Goal: Task Accomplishment & Management: Manage account settings

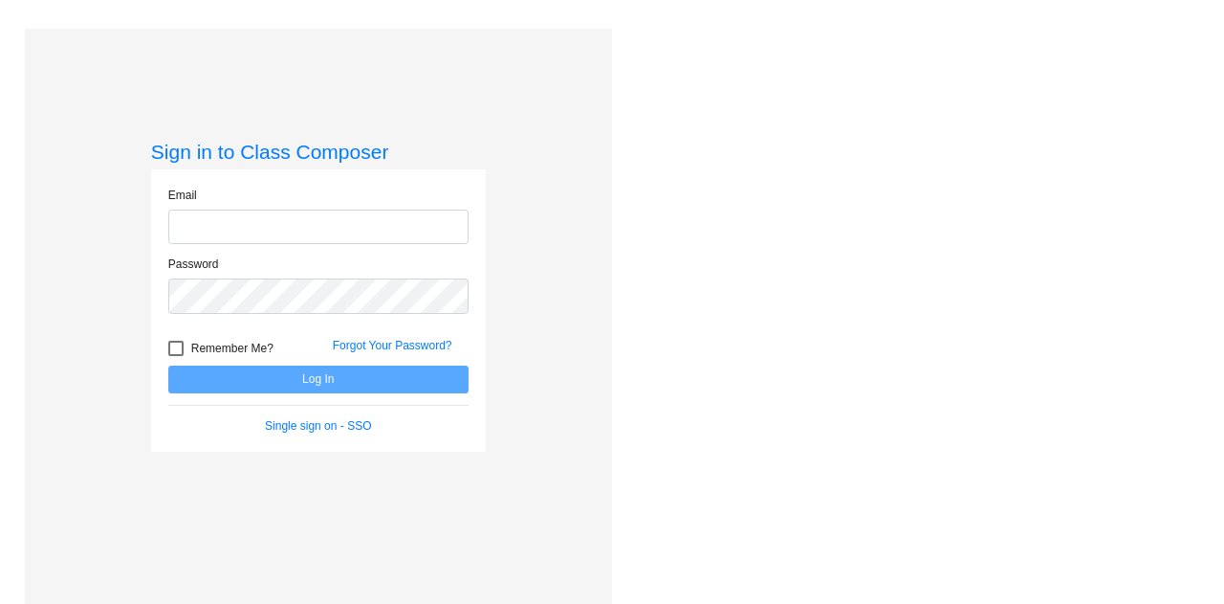
type input "kristin.niketic@lcps.org"
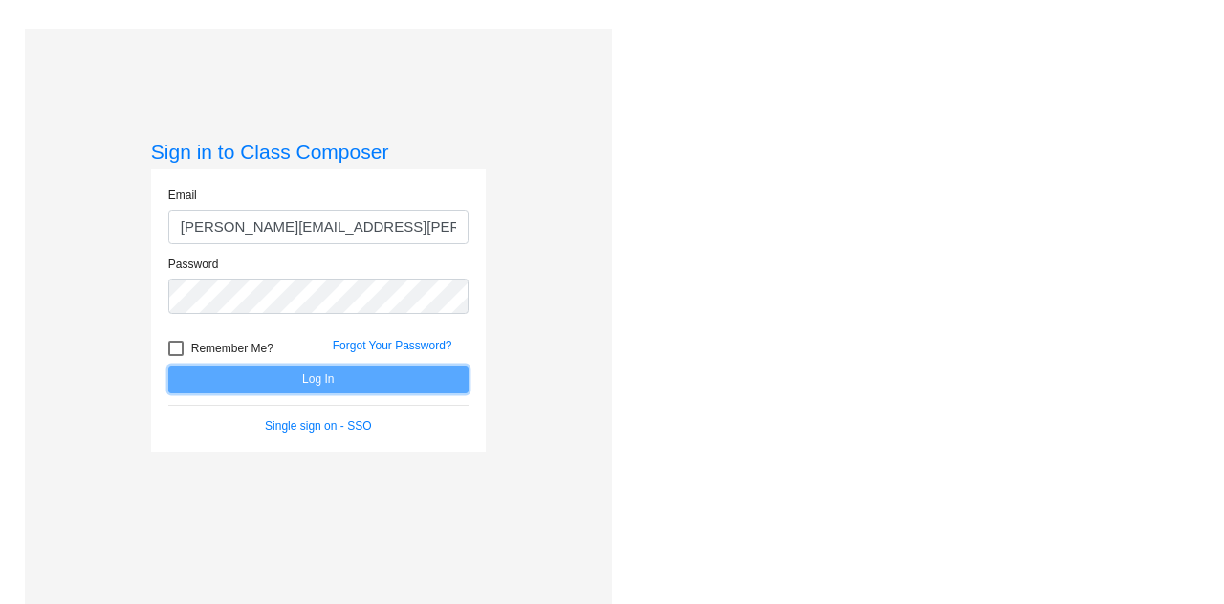
click at [369, 374] on button "Log In" at bounding box center [318, 379] width 300 height 28
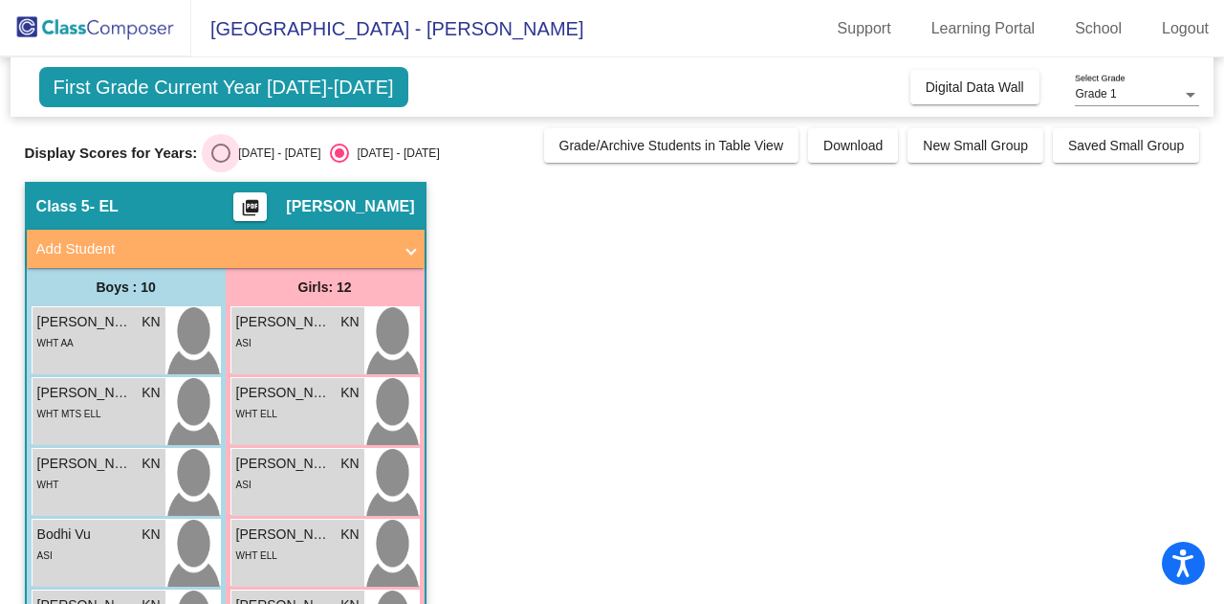
click at [224, 153] on div "Select an option" at bounding box center [220, 152] width 19 height 19
click at [221, 163] on input "[DATE] - [DATE]" at bounding box center [220, 163] width 1 height 1
radio input "true"
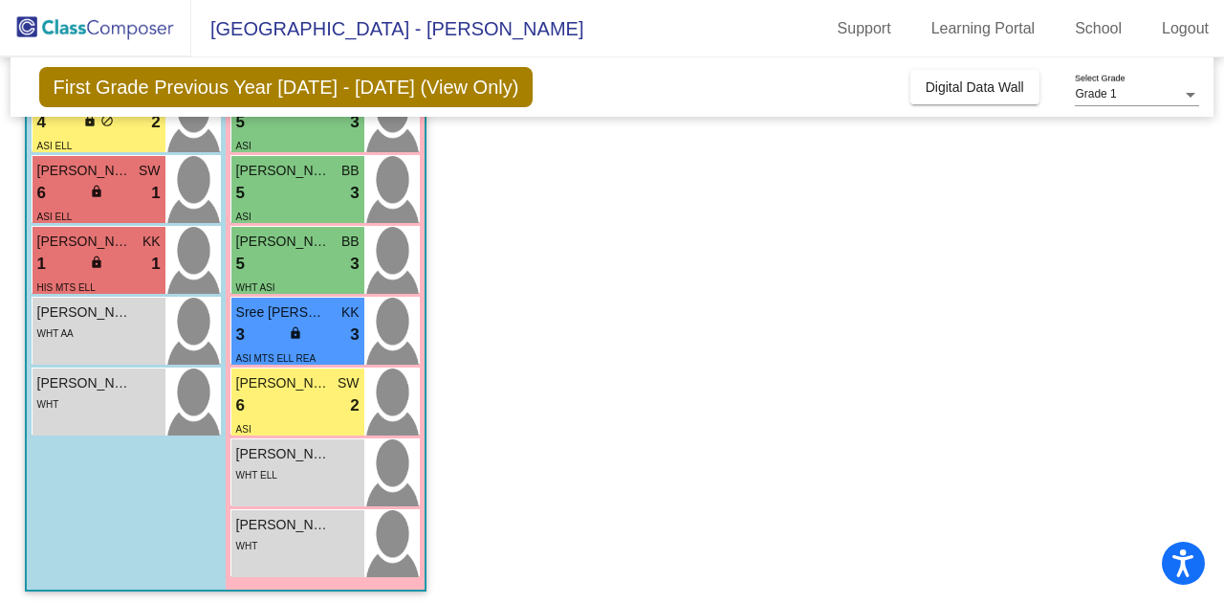
scroll to position [576, 0]
click at [305, 341] on div "lock do_not_disturb_alt" at bounding box center [297, 335] width 17 height 20
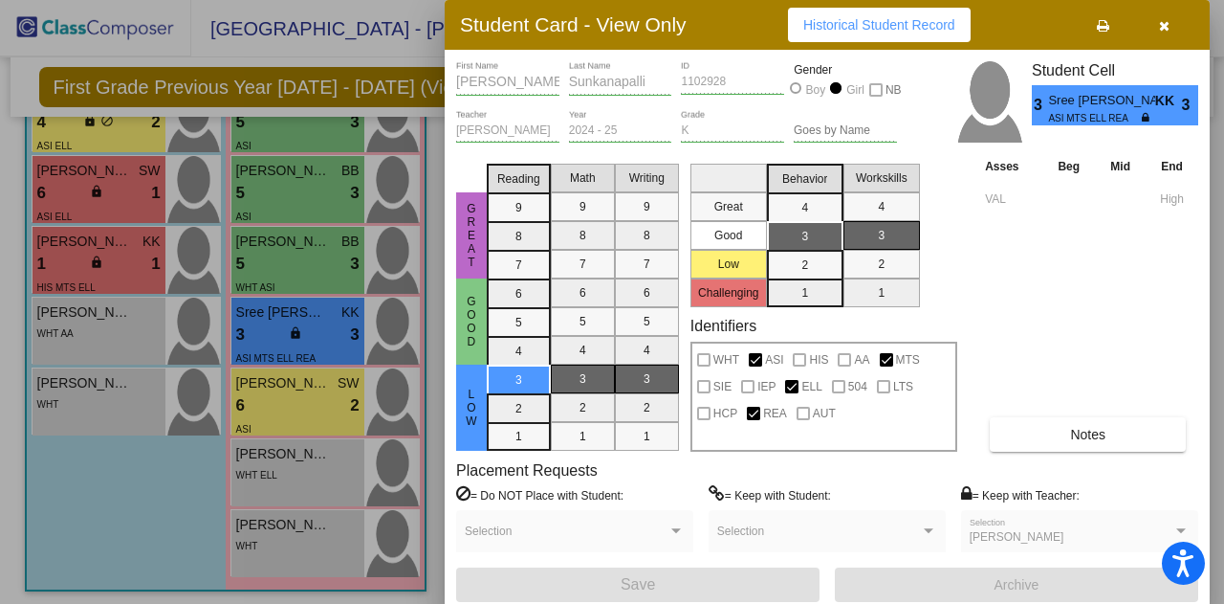
click at [1165, 23] on icon "button" at bounding box center [1164, 25] width 11 height 13
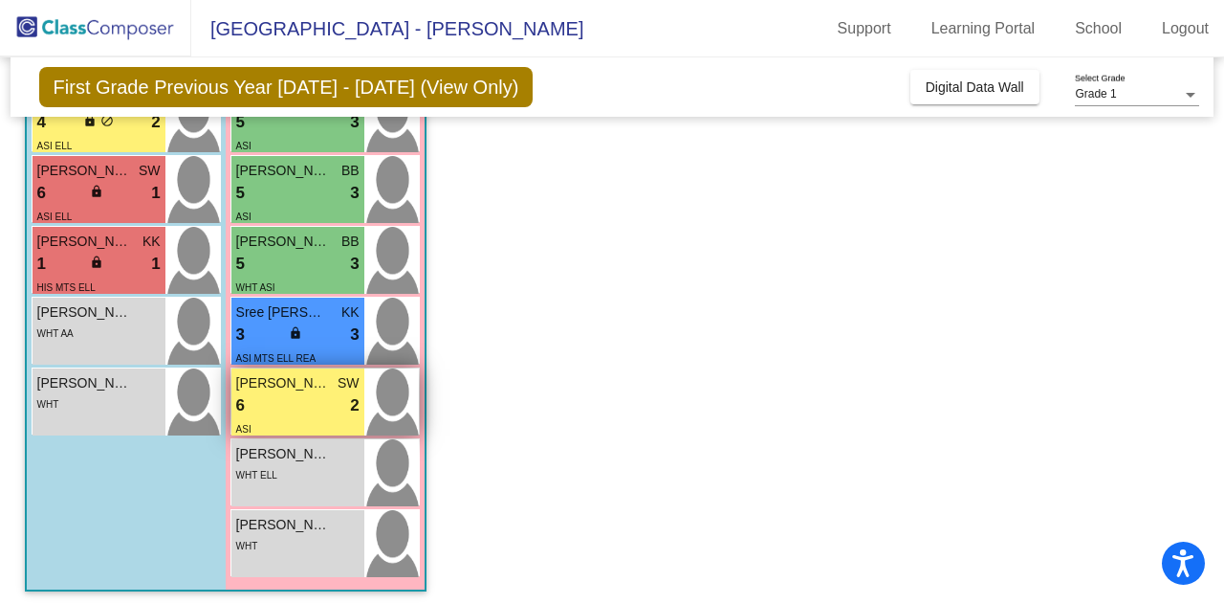
click at [297, 400] on div "6 lock do_not_disturb_alt 2" at bounding box center [297, 405] width 123 height 25
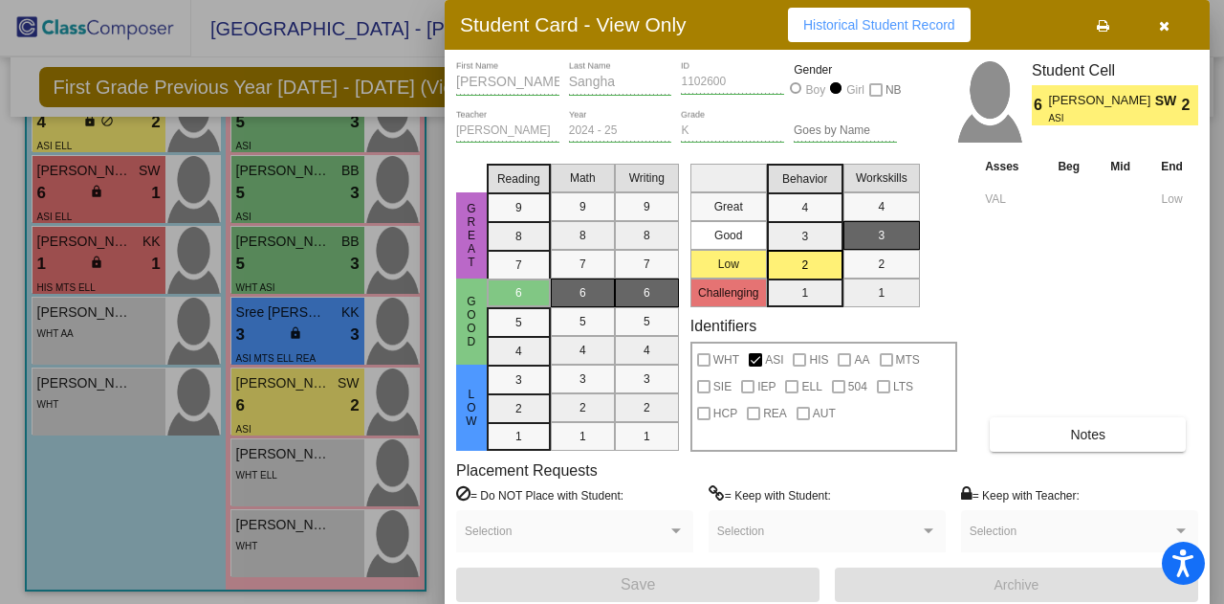
click at [1161, 29] on icon "button" at bounding box center [1164, 25] width 11 height 13
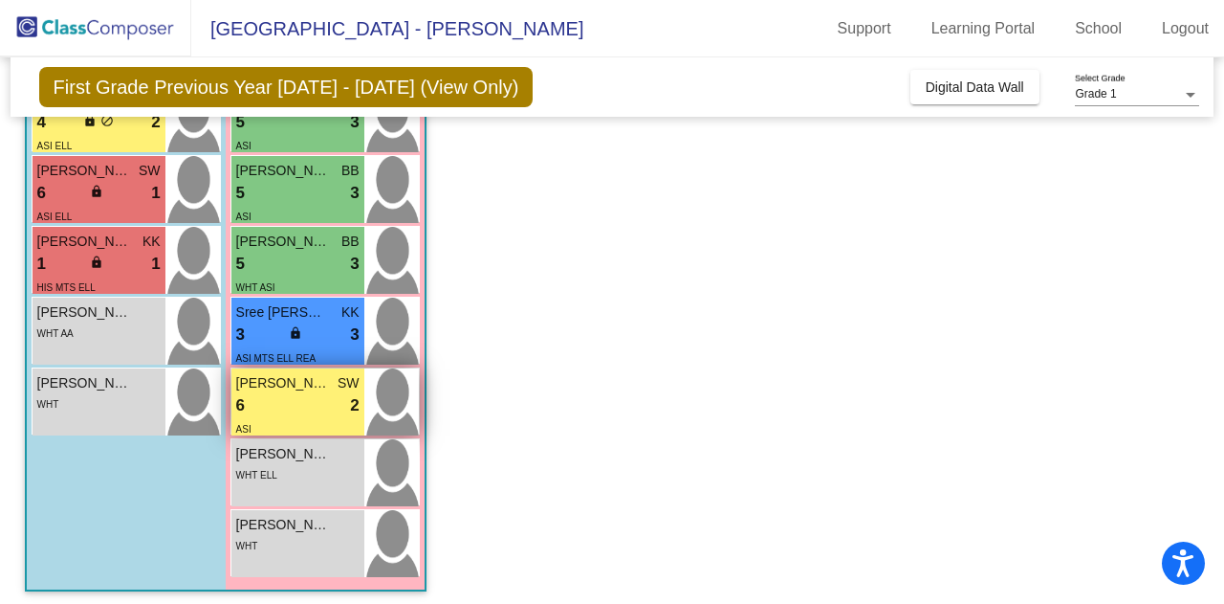
click at [293, 414] on div "6 lock do_not_disturb_alt 2" at bounding box center [297, 405] width 123 height 25
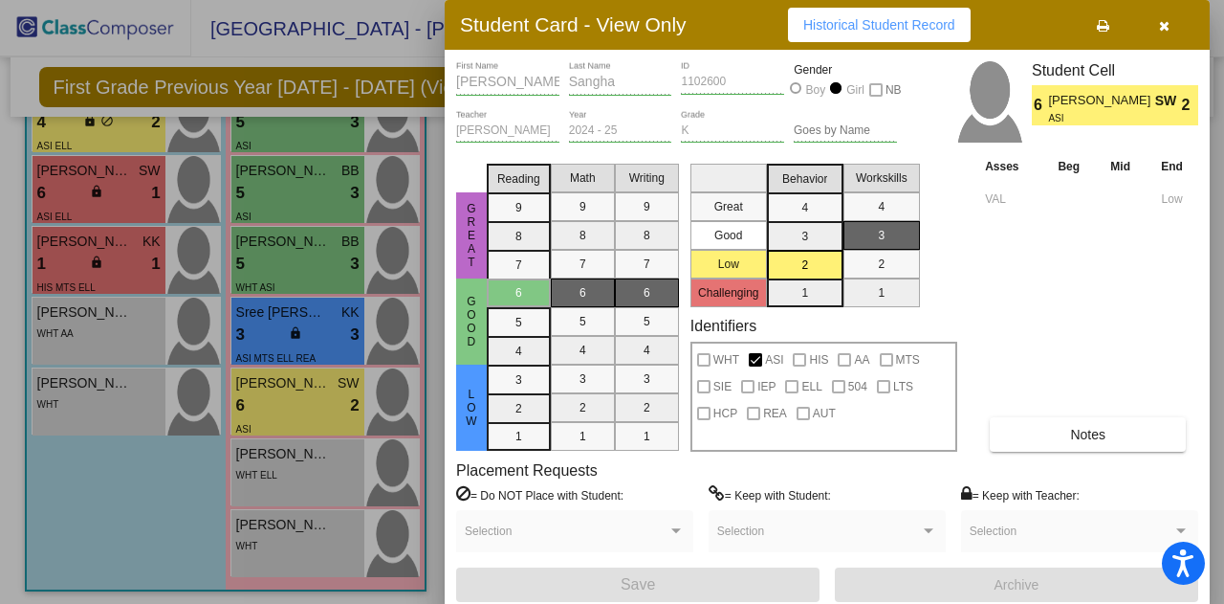
click at [1159, 28] on icon "button" at bounding box center [1164, 25] width 11 height 13
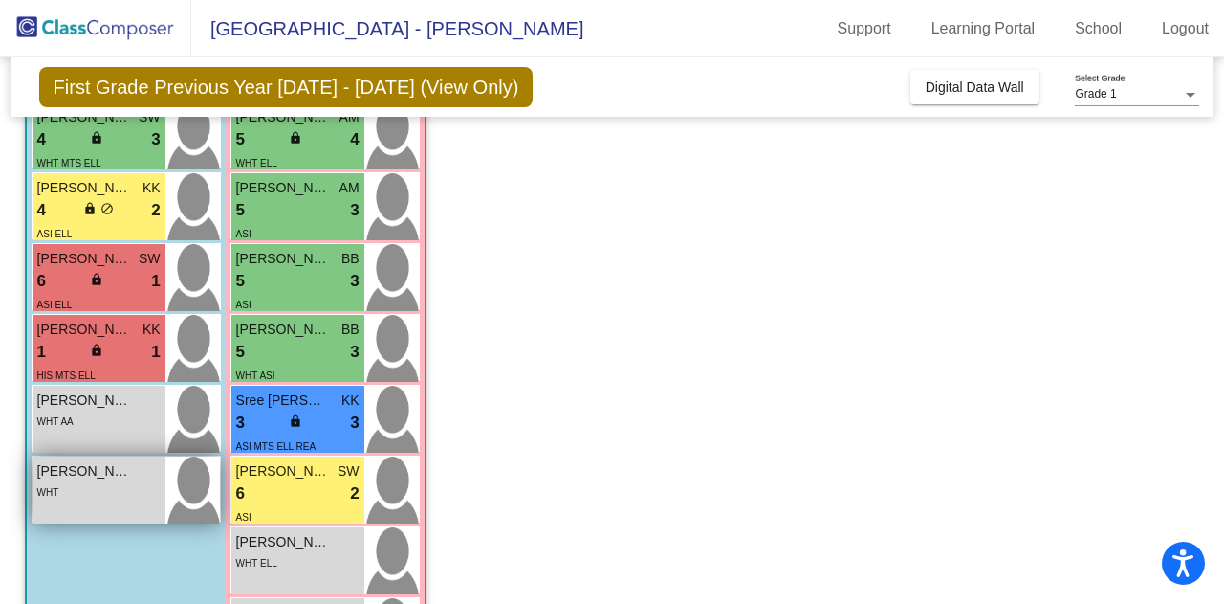
scroll to position [486, 0]
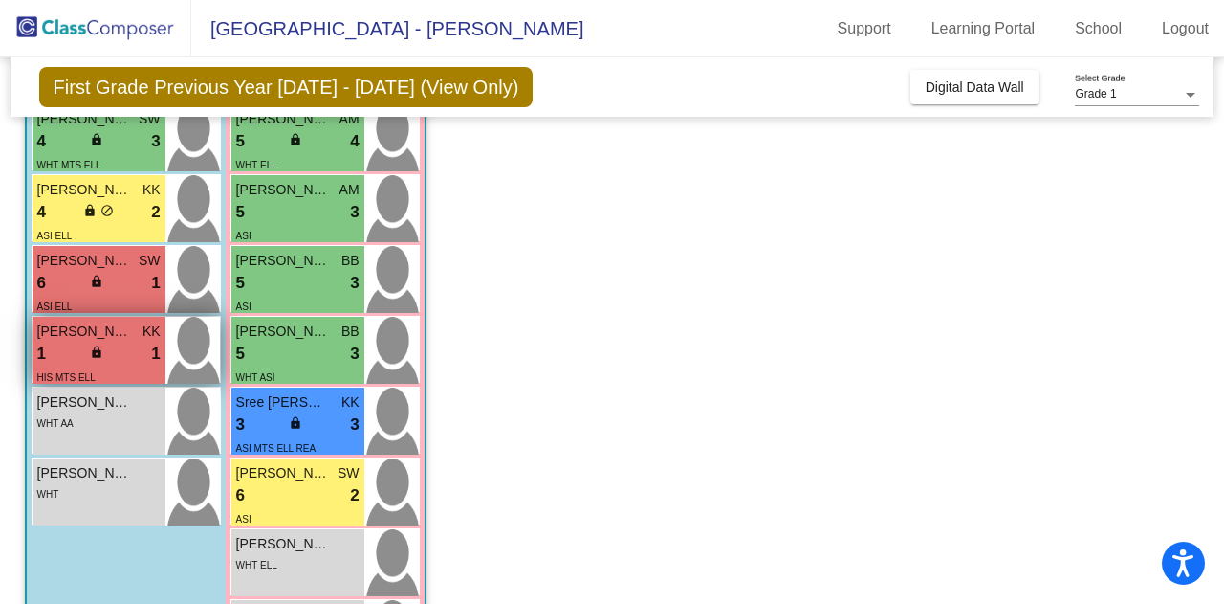
click at [77, 338] on span "Jose Rodriguez Garcia" at bounding box center [85, 331] width 96 height 20
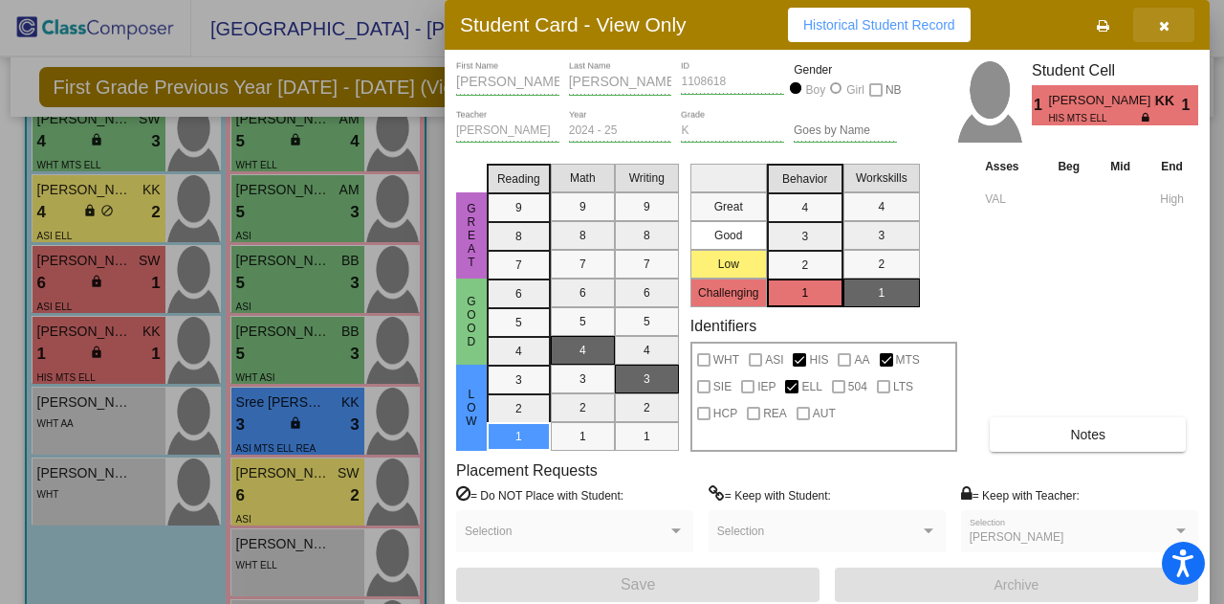
click at [1163, 28] on icon "button" at bounding box center [1164, 25] width 11 height 13
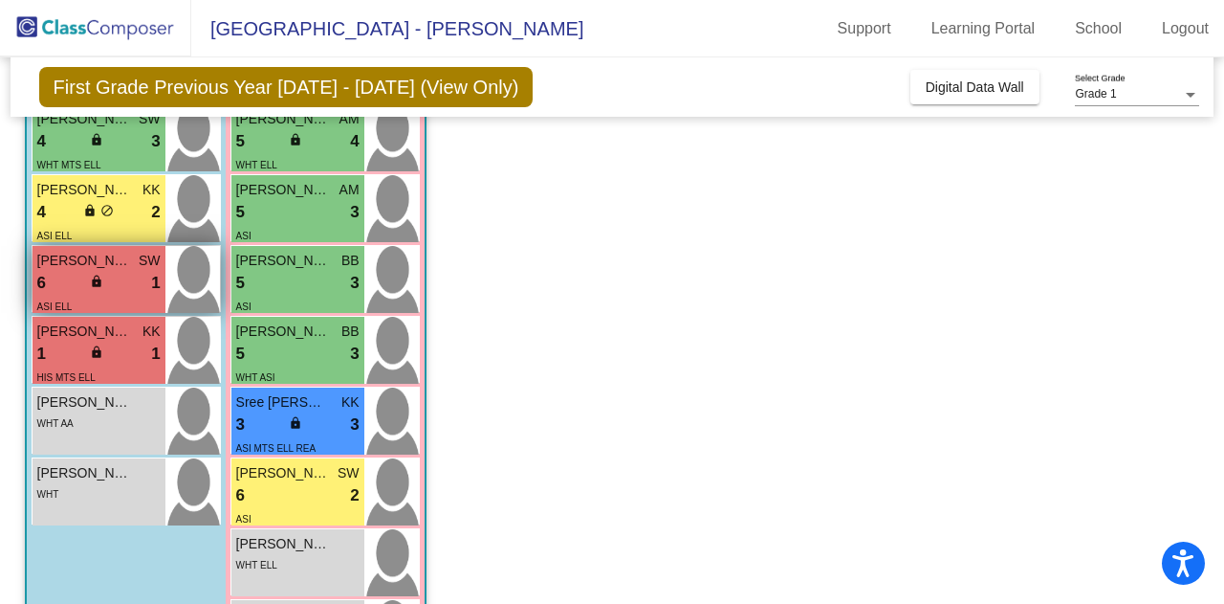
click at [113, 275] on div "6 lock do_not_disturb_alt 1" at bounding box center [98, 283] width 123 height 25
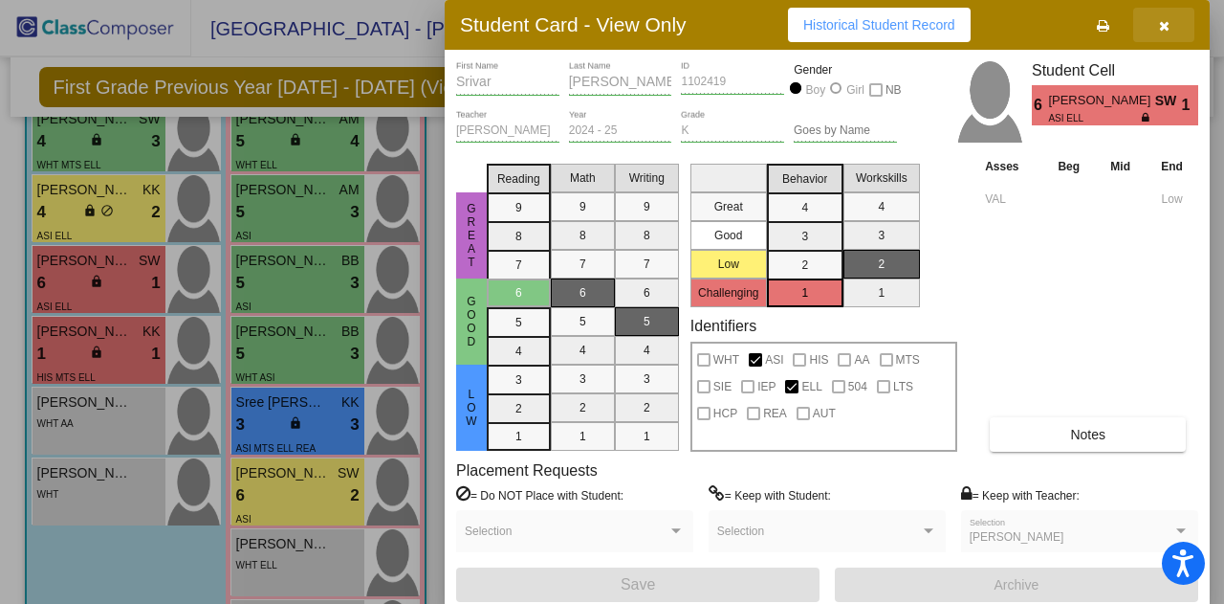
click at [1167, 26] on icon "button" at bounding box center [1164, 25] width 11 height 13
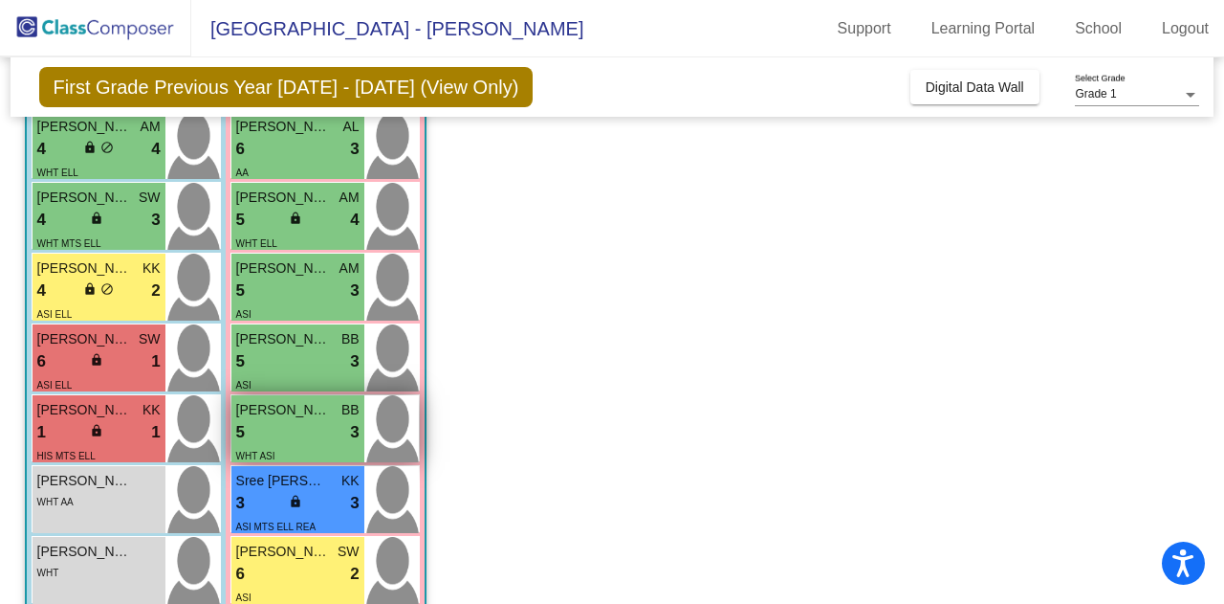
scroll to position [406, 0]
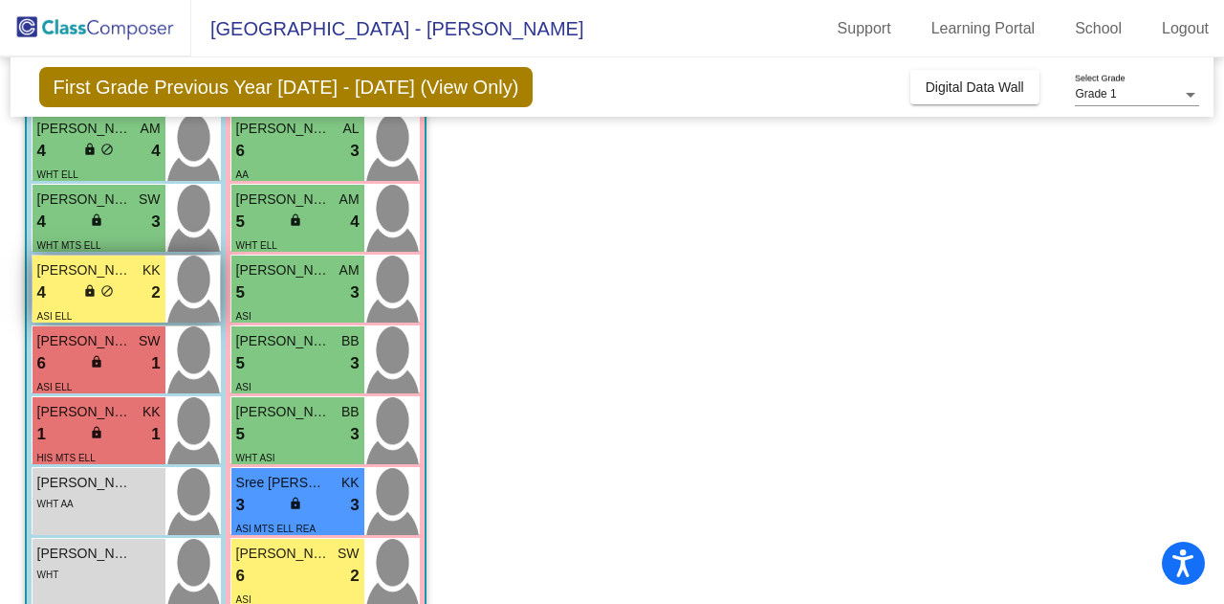
click at [119, 315] on div "ASI ELL" at bounding box center [98, 315] width 123 height 20
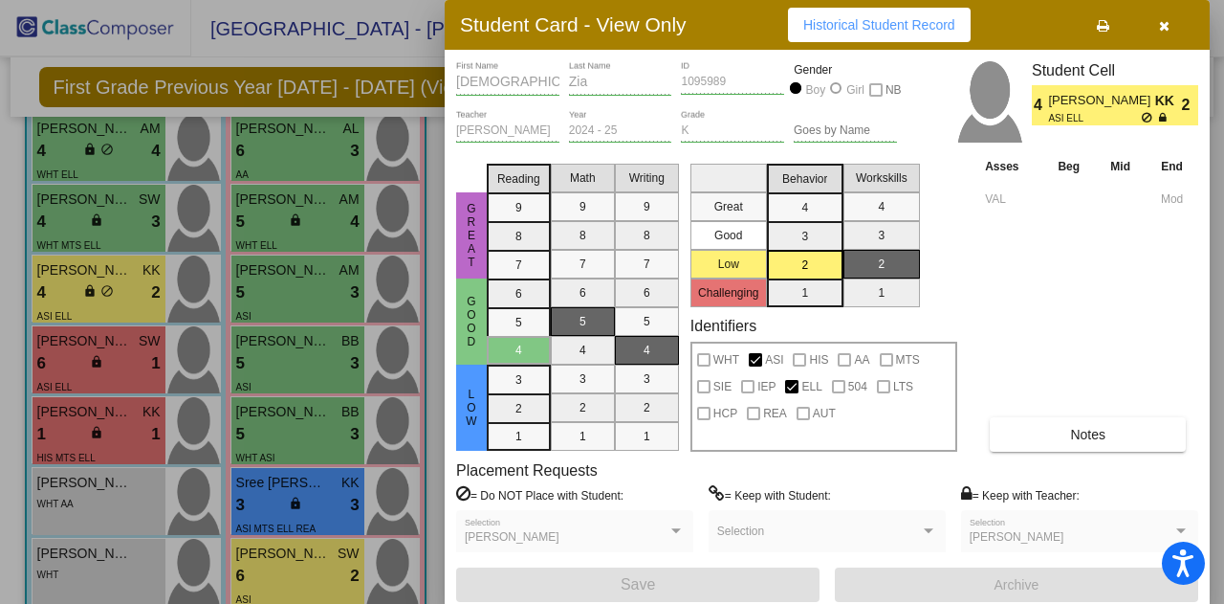
click at [1162, 29] on icon "button" at bounding box center [1164, 25] width 11 height 13
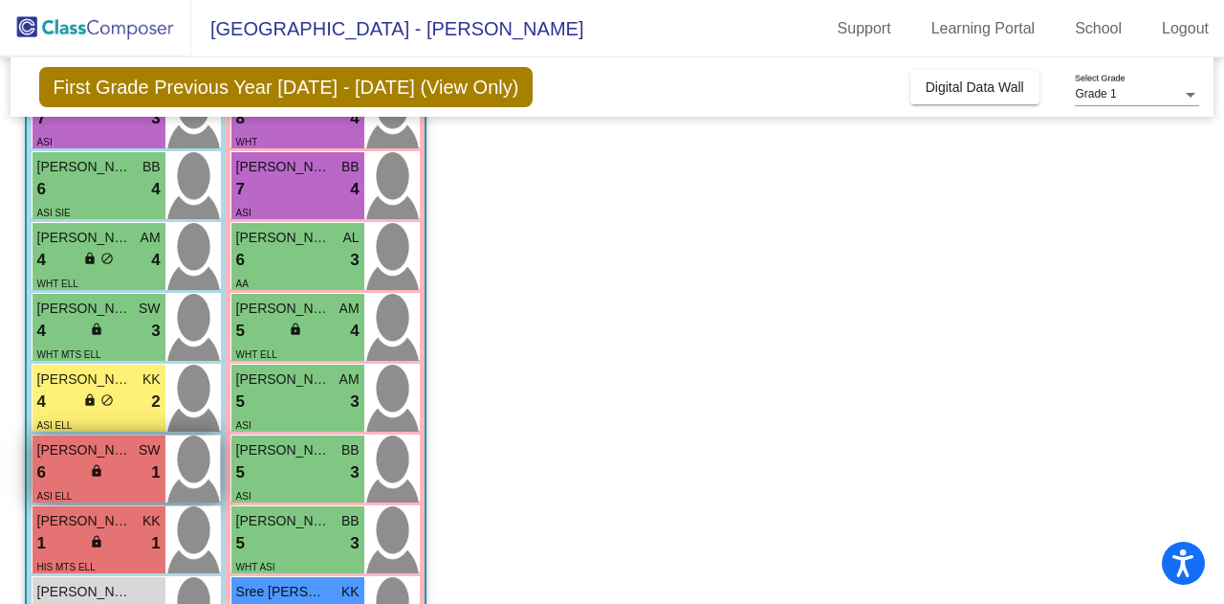
scroll to position [295, 0]
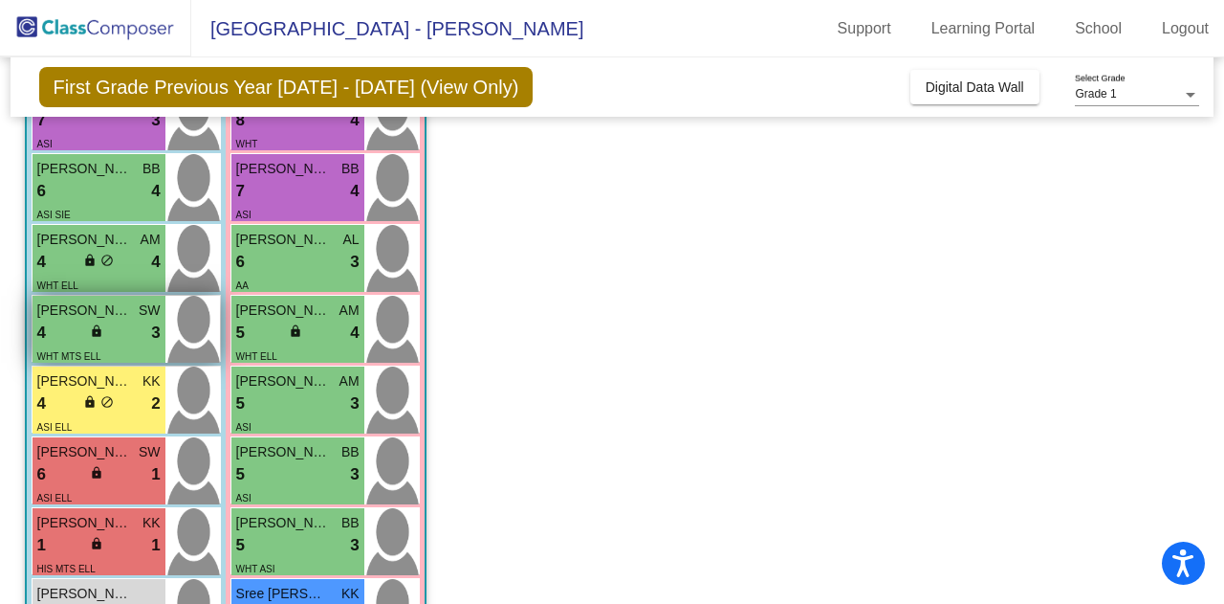
click at [77, 327] on div "4 lock do_not_disturb_alt 3" at bounding box center [98, 332] width 123 height 25
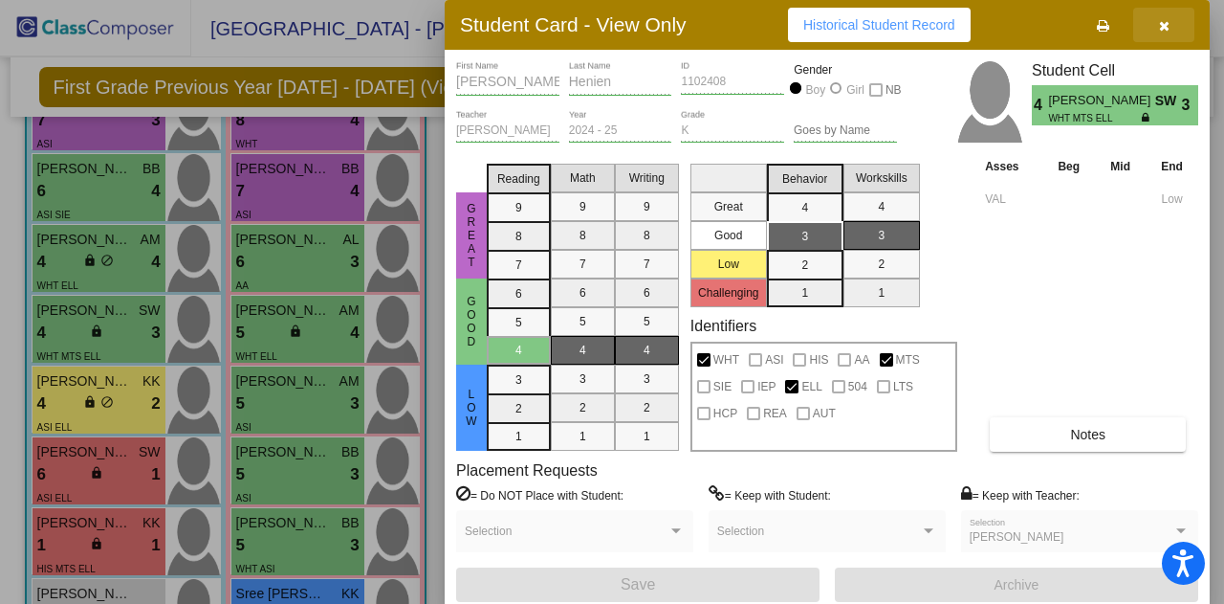
click at [1166, 27] on icon "button" at bounding box center [1164, 25] width 11 height 13
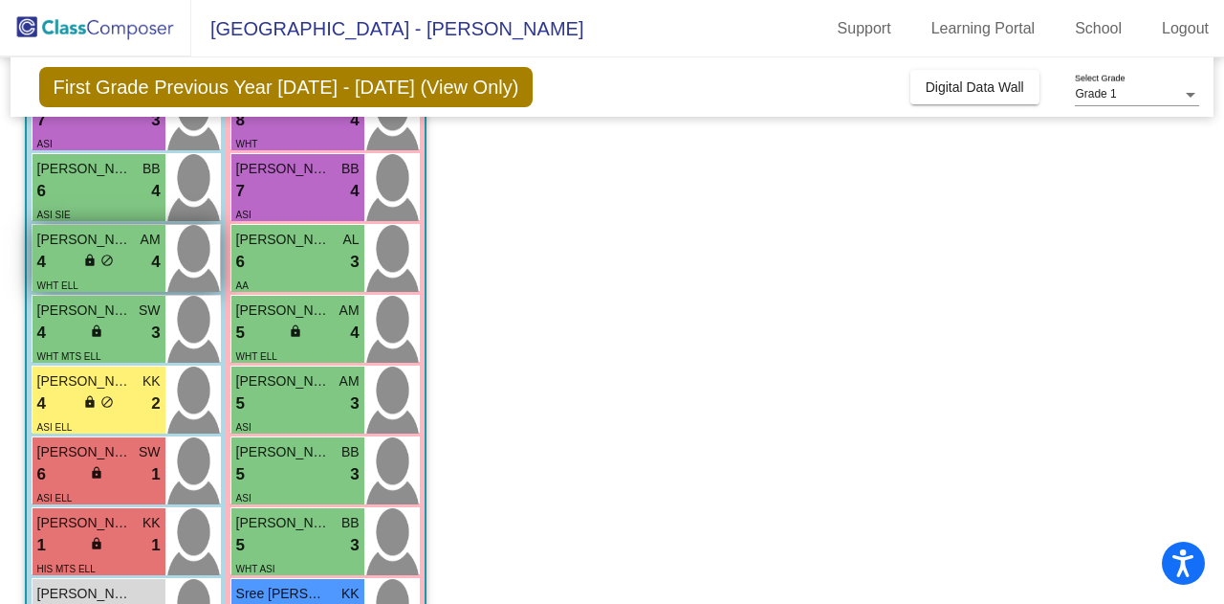
click at [67, 253] on div "4 lock do_not_disturb_alt 4" at bounding box center [98, 262] width 123 height 25
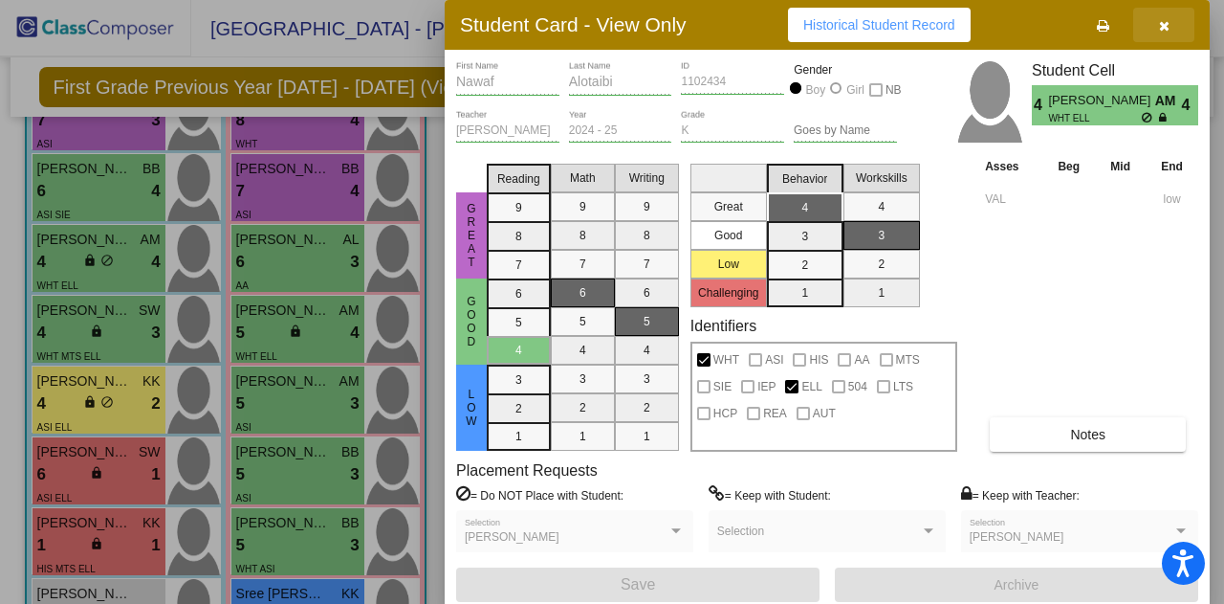
click at [1165, 27] on icon "button" at bounding box center [1164, 25] width 11 height 13
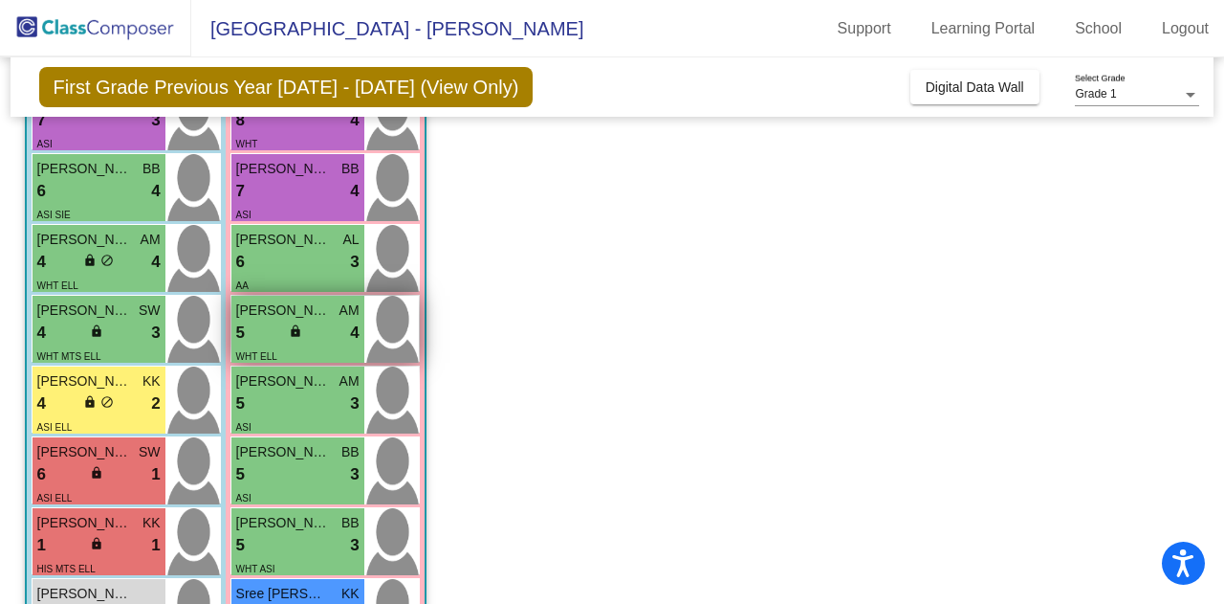
click at [275, 324] on div "5 lock do_not_disturb_alt 4" at bounding box center [297, 332] width 123 height 25
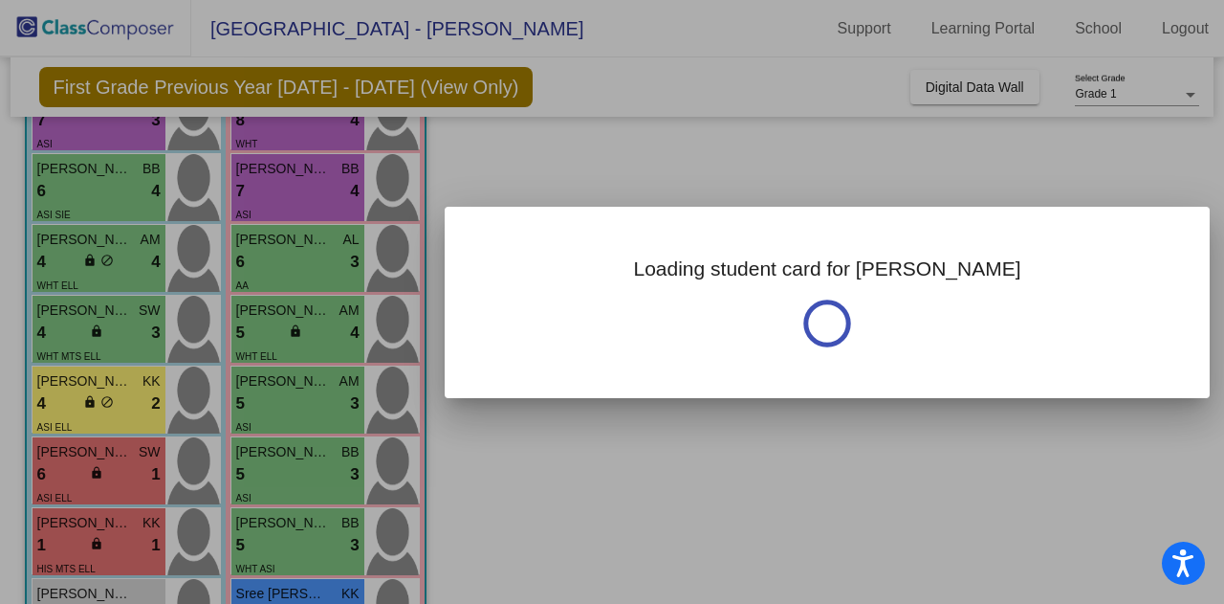
click at [771, 127] on div at bounding box center [612, 302] width 1224 height 604
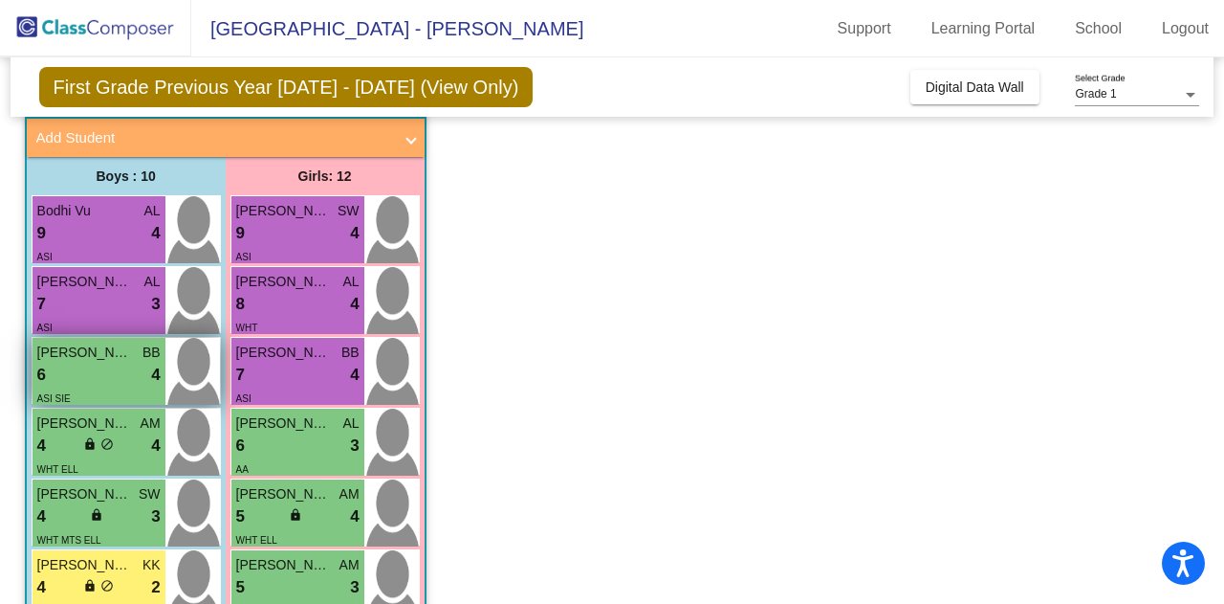
scroll to position [109, 0]
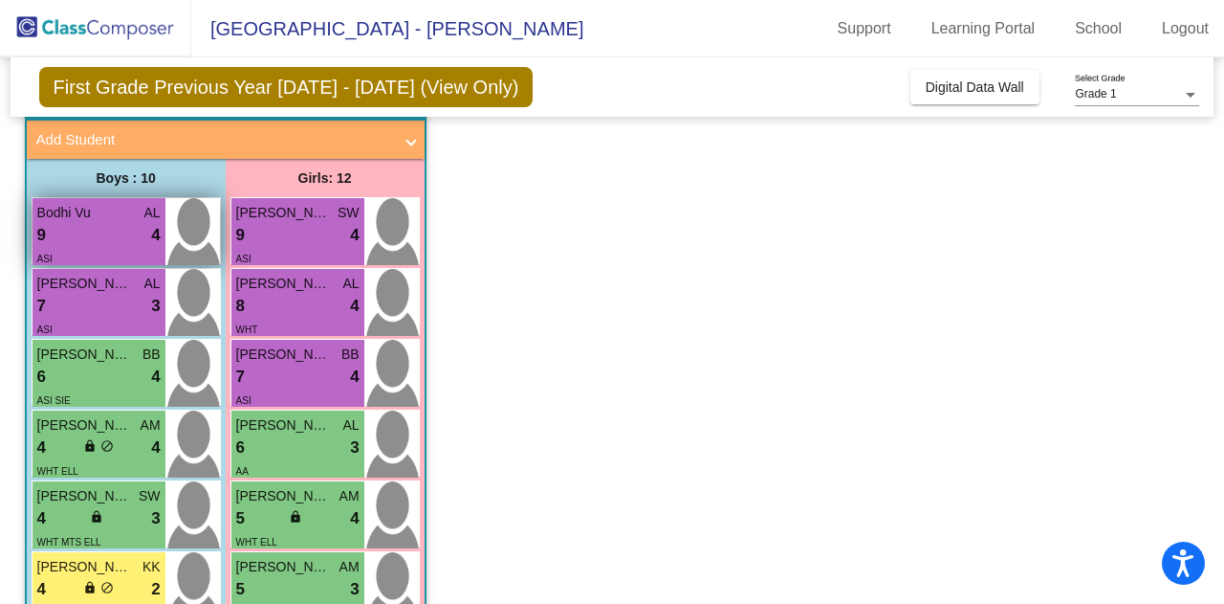
click at [85, 223] on div "9 lock do_not_disturb_alt 4" at bounding box center [98, 235] width 123 height 25
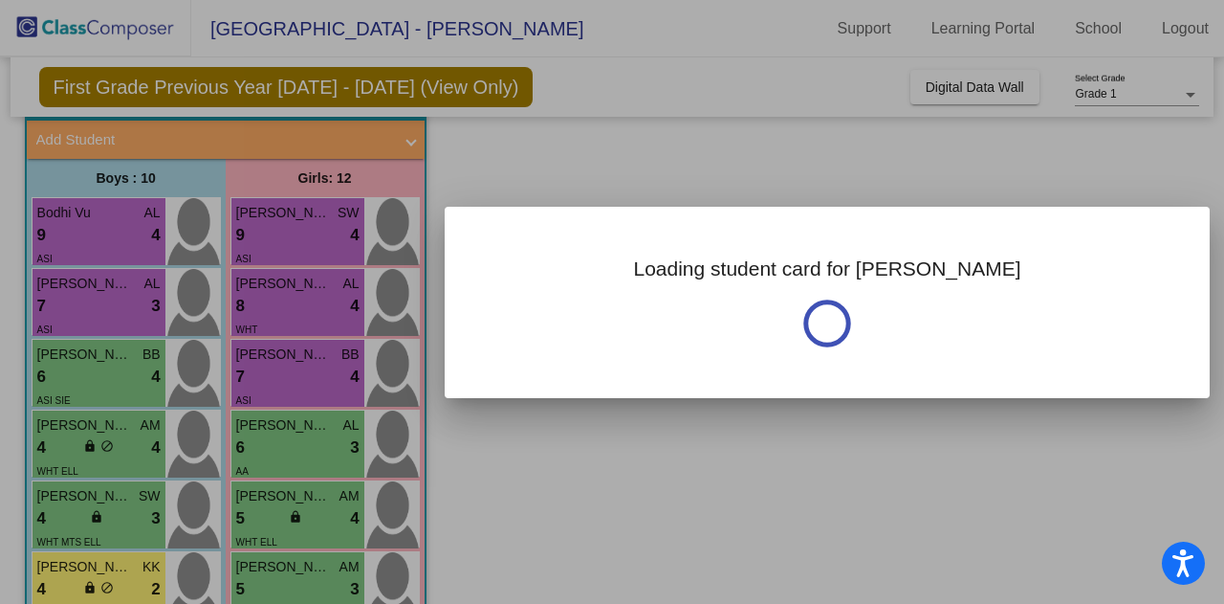
click at [662, 161] on div at bounding box center [612, 302] width 1224 height 604
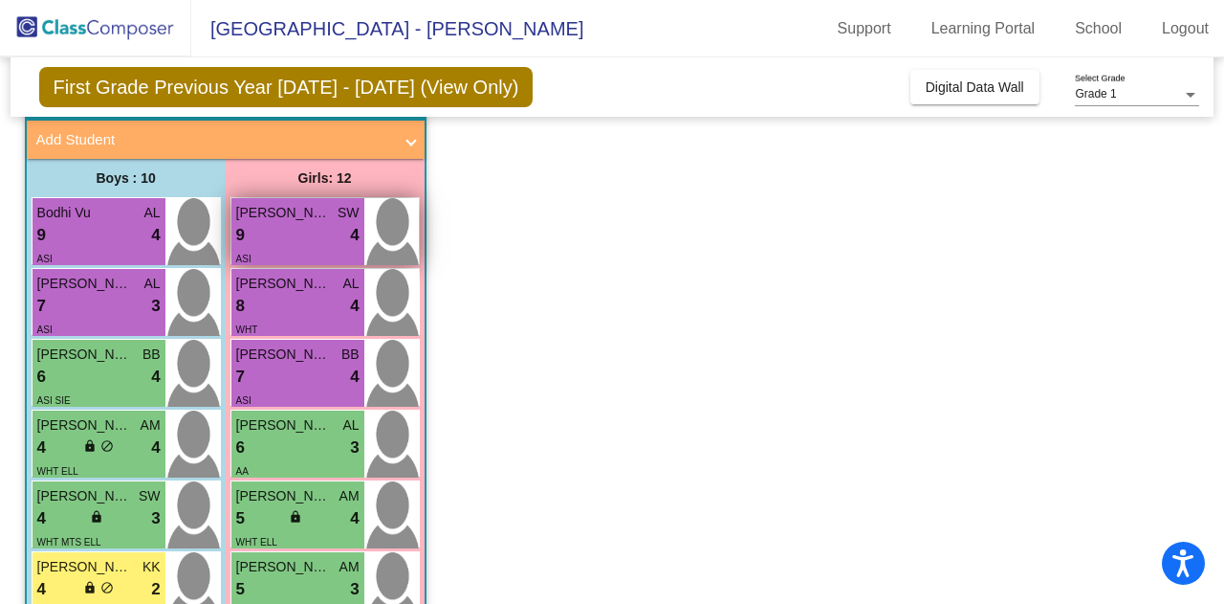
click at [274, 257] on div "ASI" at bounding box center [297, 258] width 123 height 20
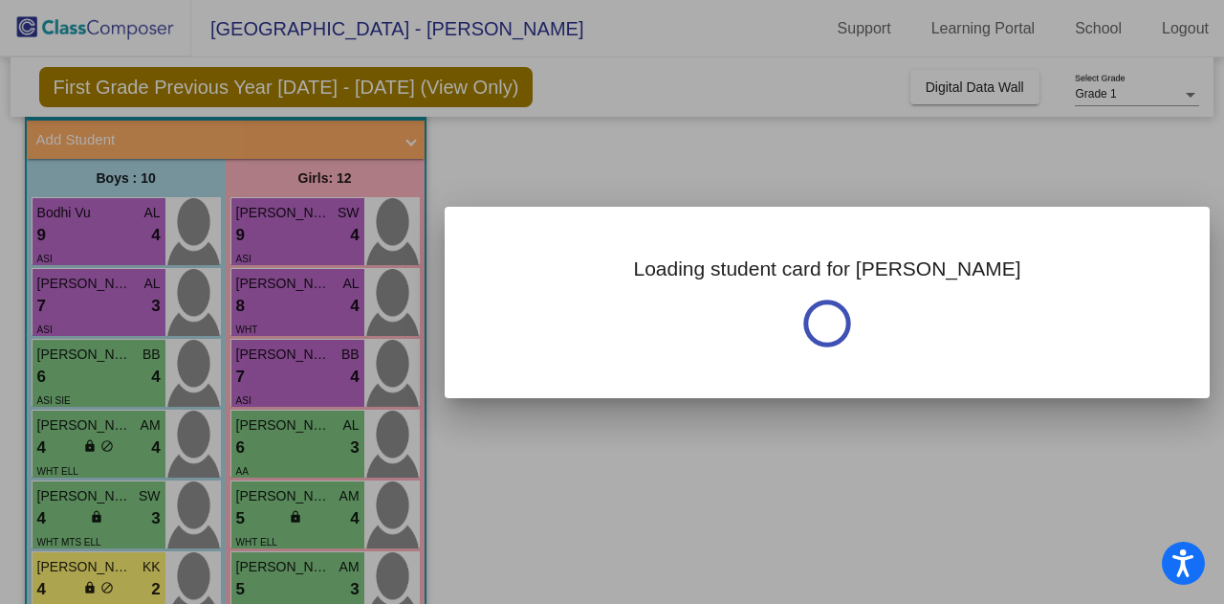
click at [677, 153] on div at bounding box center [612, 302] width 1224 height 604
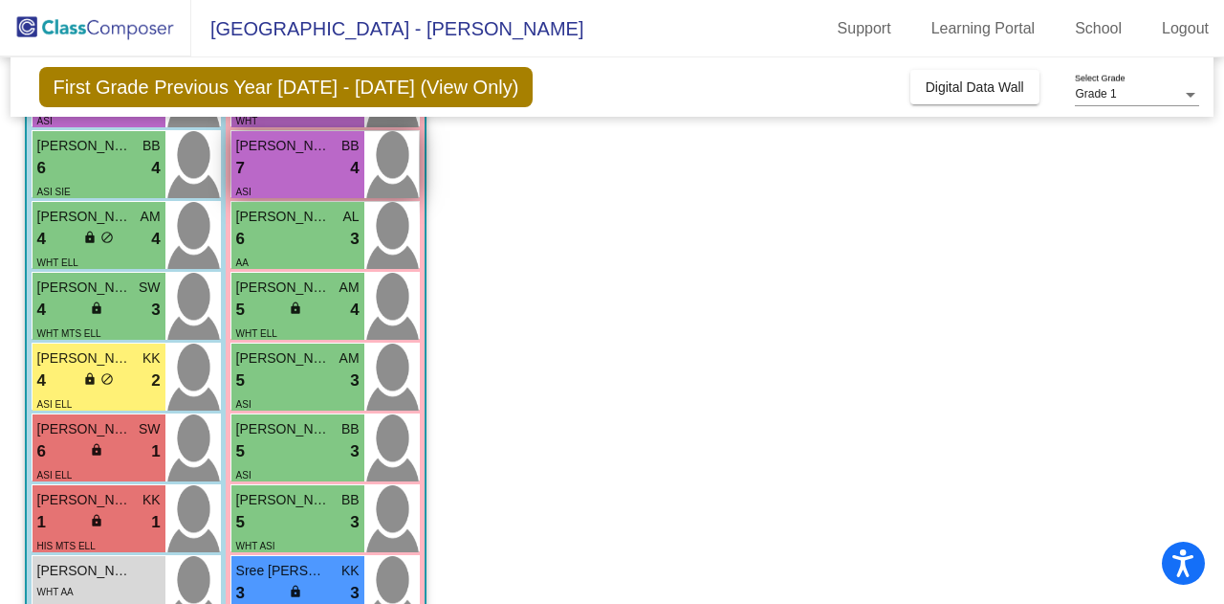
scroll to position [318, 0]
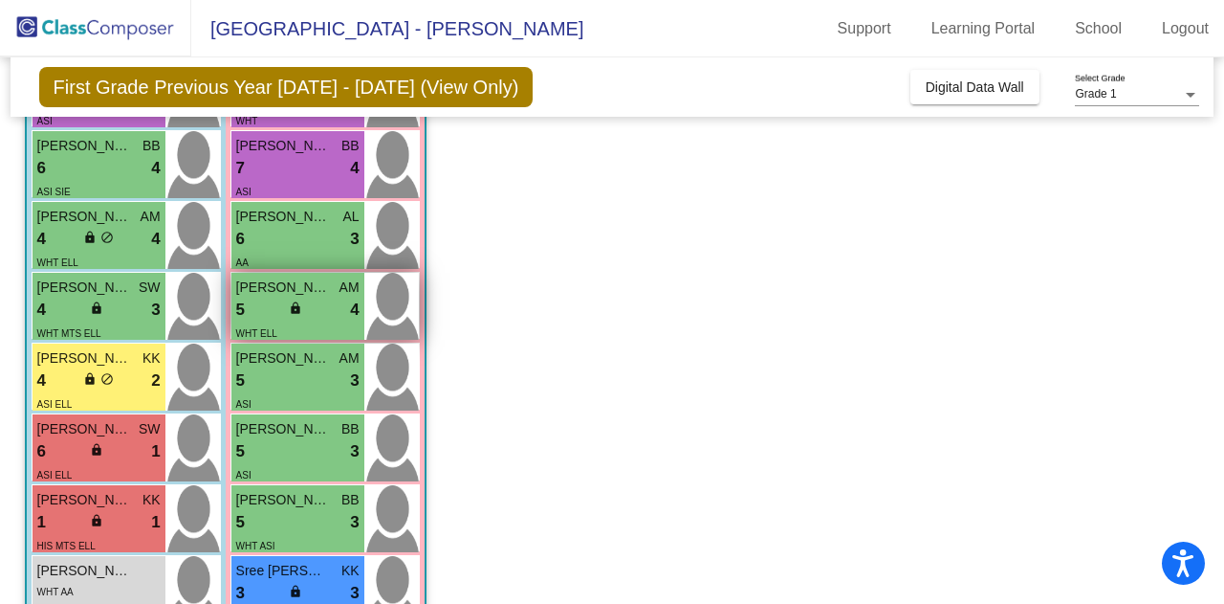
click at [313, 333] on div "WHT ELL" at bounding box center [297, 332] width 123 height 20
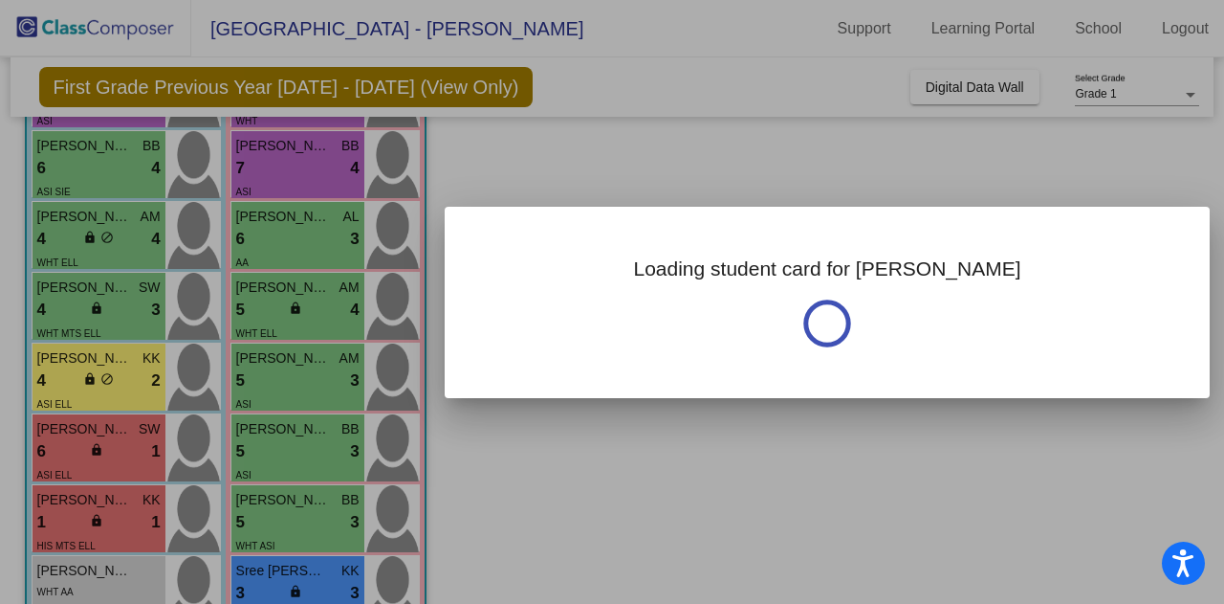
click at [661, 486] on div at bounding box center [612, 302] width 1224 height 604
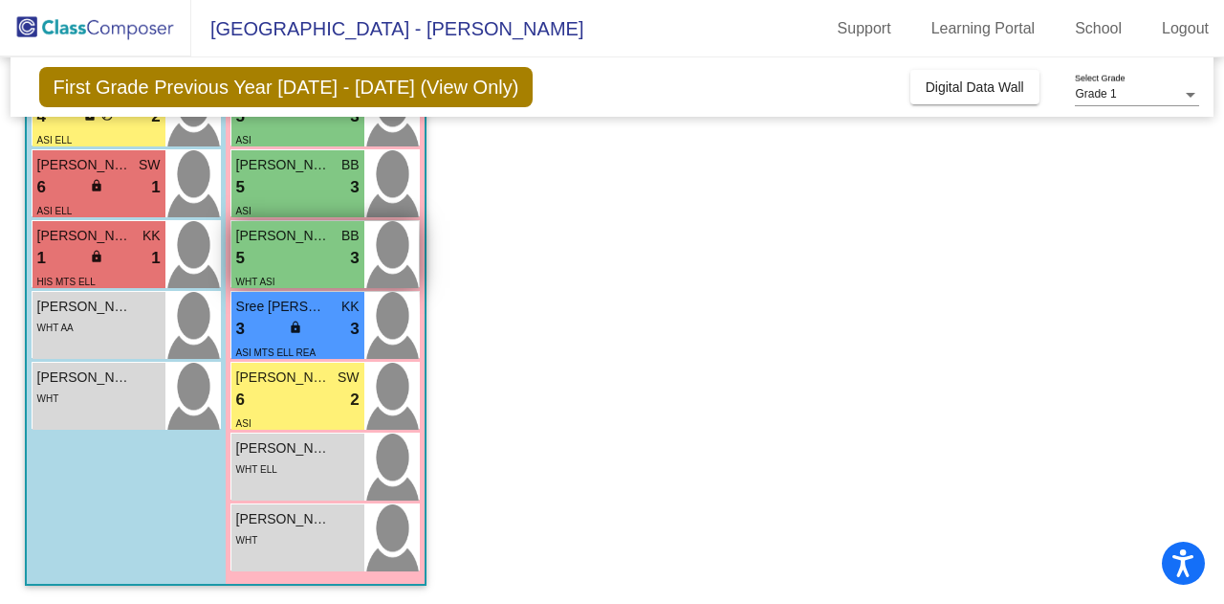
scroll to position [582, 0]
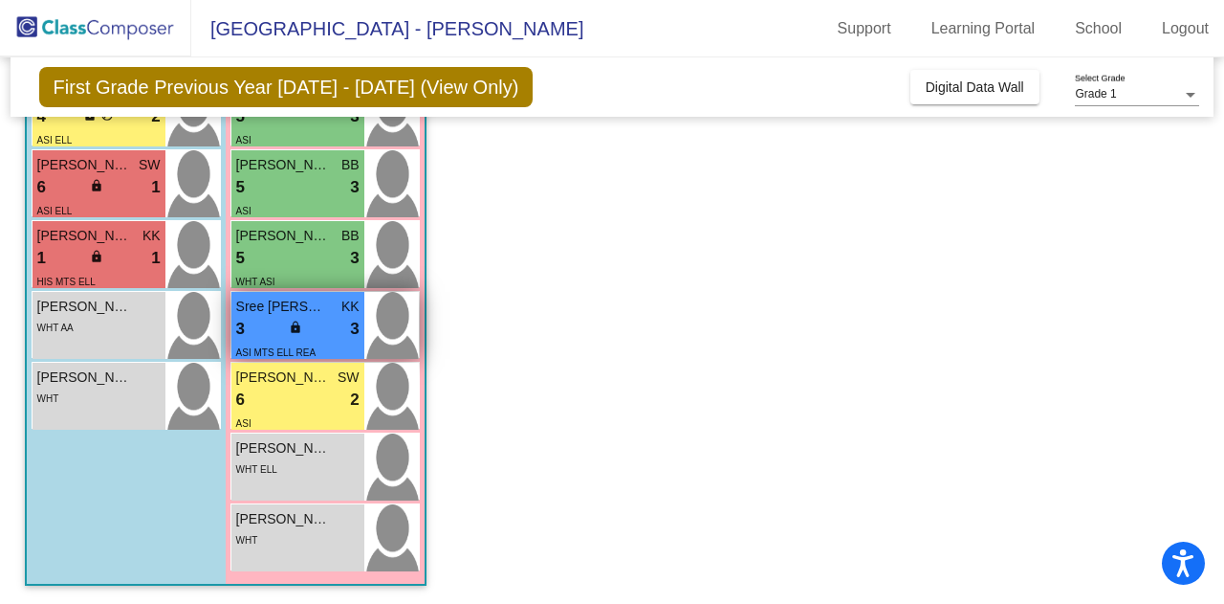
click at [291, 328] on span "lock" at bounding box center [295, 326] width 13 height 13
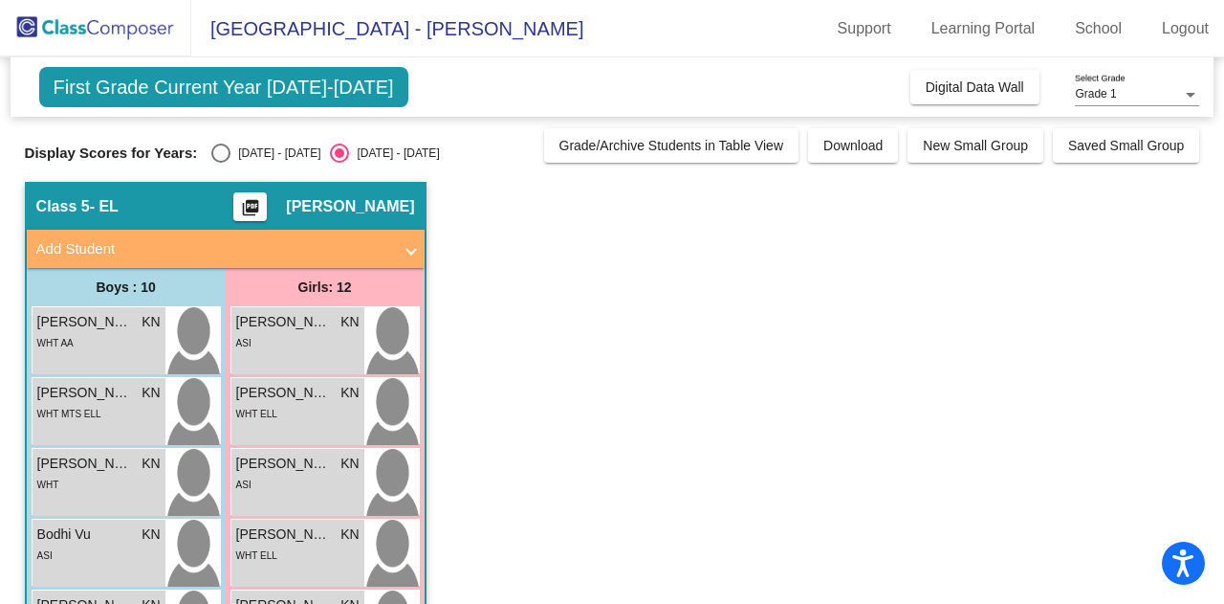
click at [221, 145] on div "Select an option" at bounding box center [220, 152] width 19 height 19
click at [221, 163] on input "[DATE] - [DATE]" at bounding box center [220, 163] width 1 height 1
radio input "true"
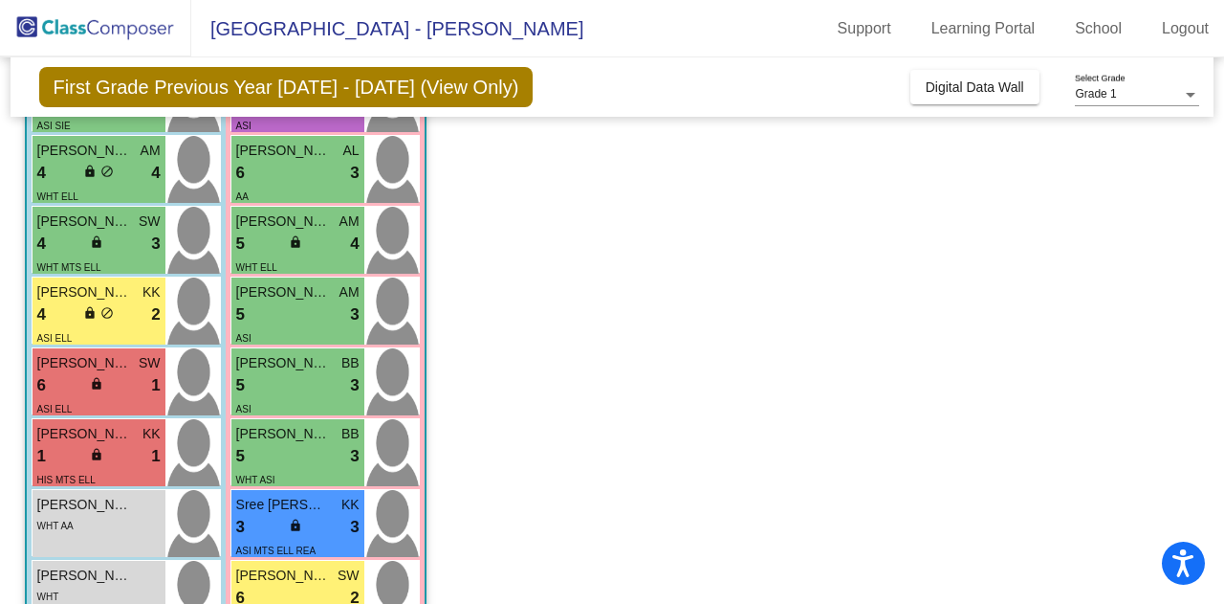
scroll to position [385, 0]
click at [329, 255] on div "WHT ELL" at bounding box center [297, 265] width 123 height 20
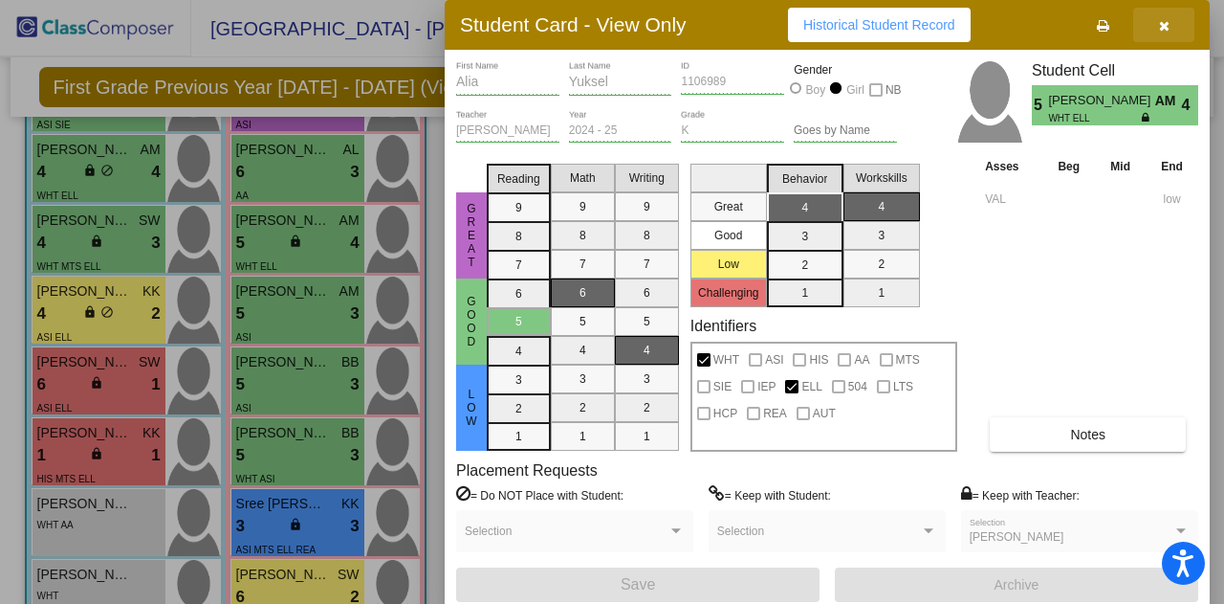
click at [1173, 25] on button "button" at bounding box center [1164, 25] width 61 height 34
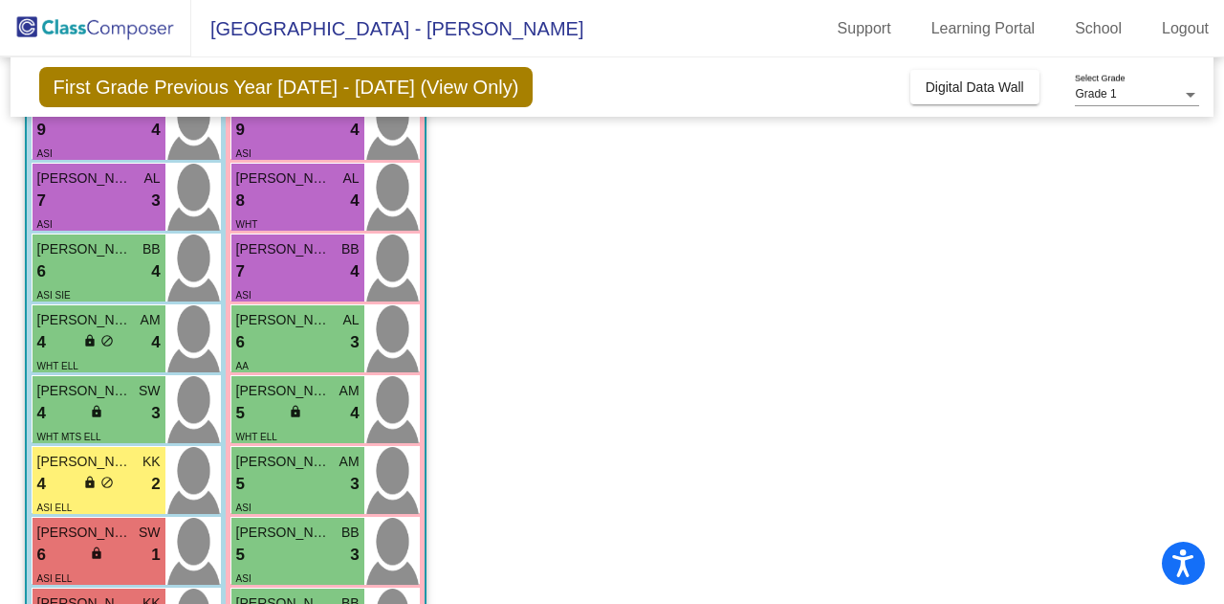
scroll to position [213, 0]
click at [329, 342] on div "6 lock do_not_disturb_alt 3" at bounding box center [297, 343] width 123 height 25
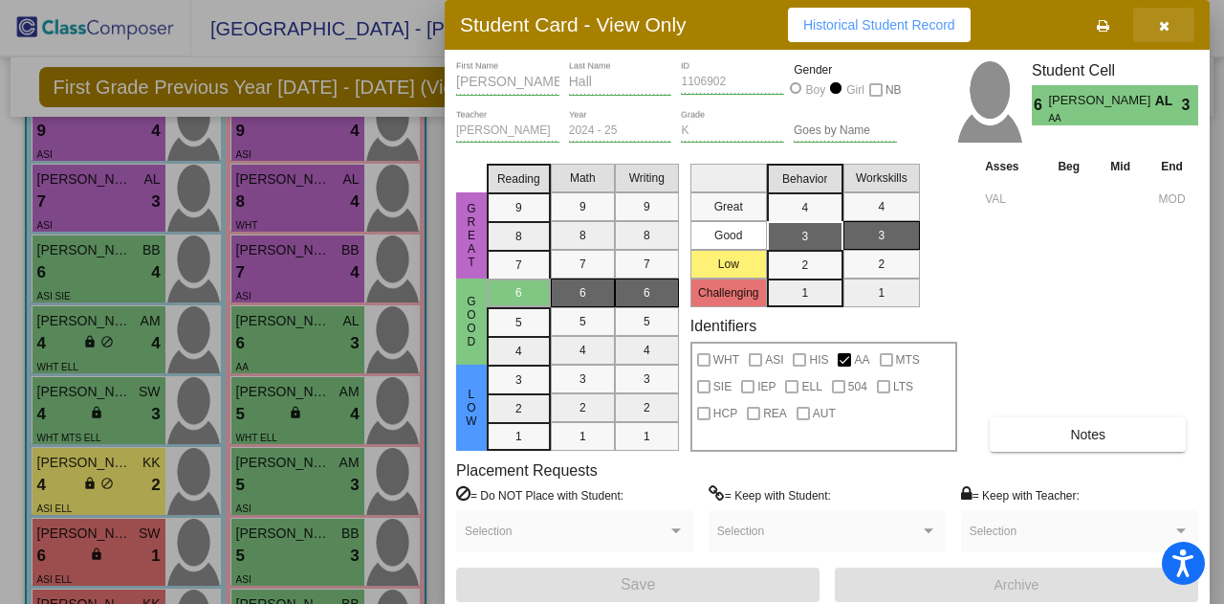
click at [1159, 25] on icon "button" at bounding box center [1164, 25] width 11 height 13
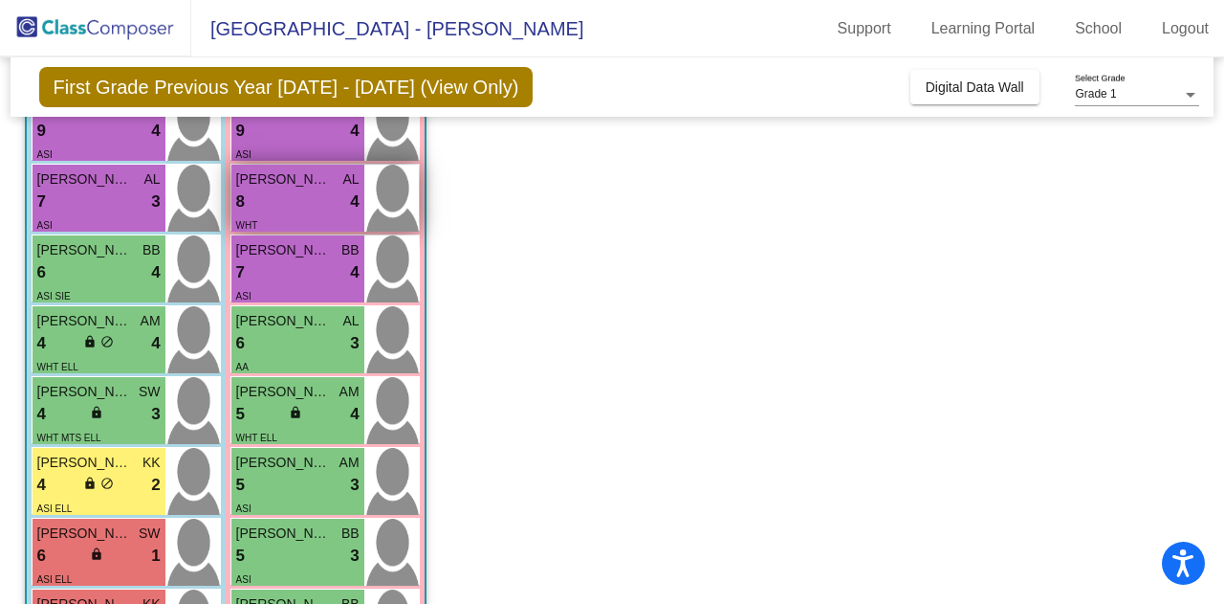
click at [321, 225] on div "WHT" at bounding box center [297, 224] width 123 height 20
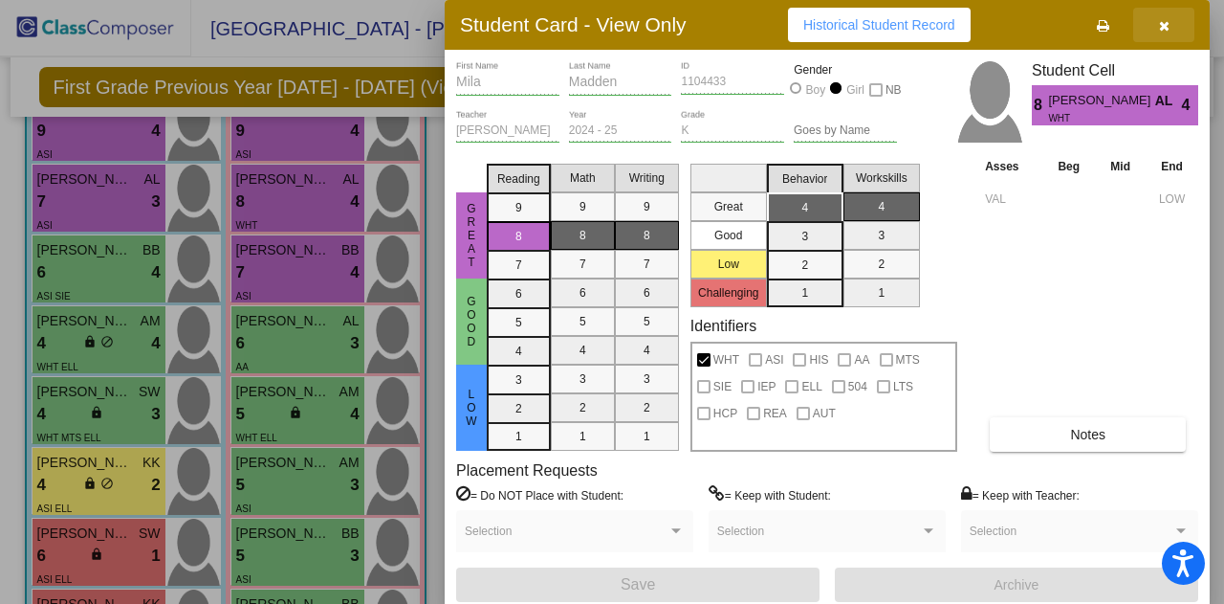
click at [1163, 30] on icon "button" at bounding box center [1164, 25] width 11 height 13
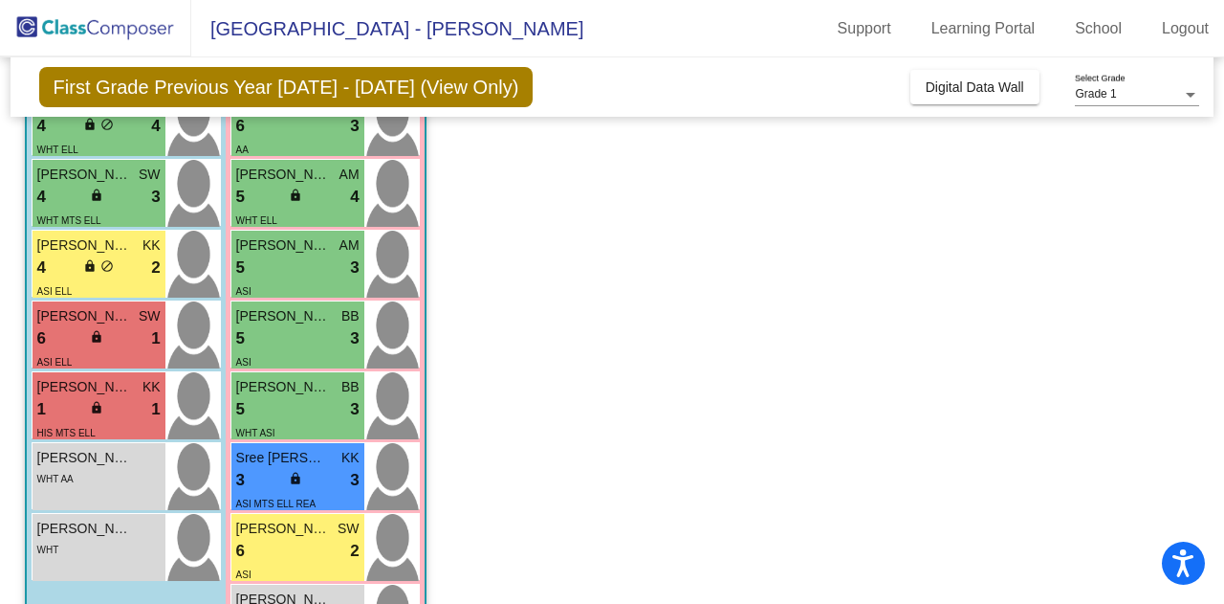
scroll to position [582, 0]
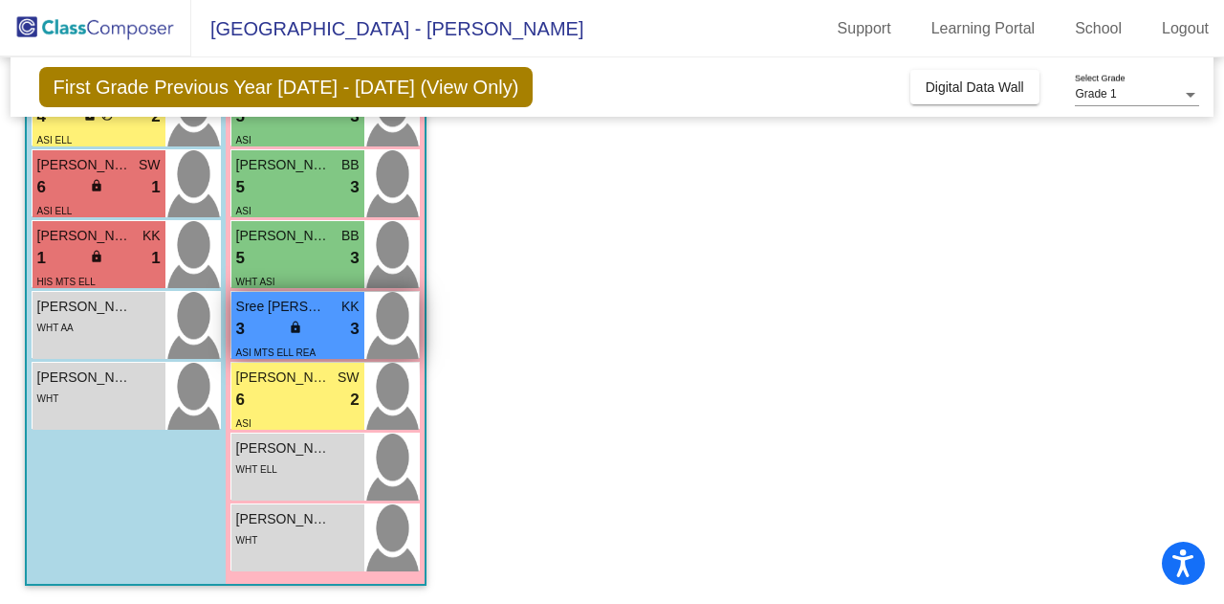
click at [320, 330] on div "3 lock do_not_disturb_alt 3" at bounding box center [297, 329] width 123 height 25
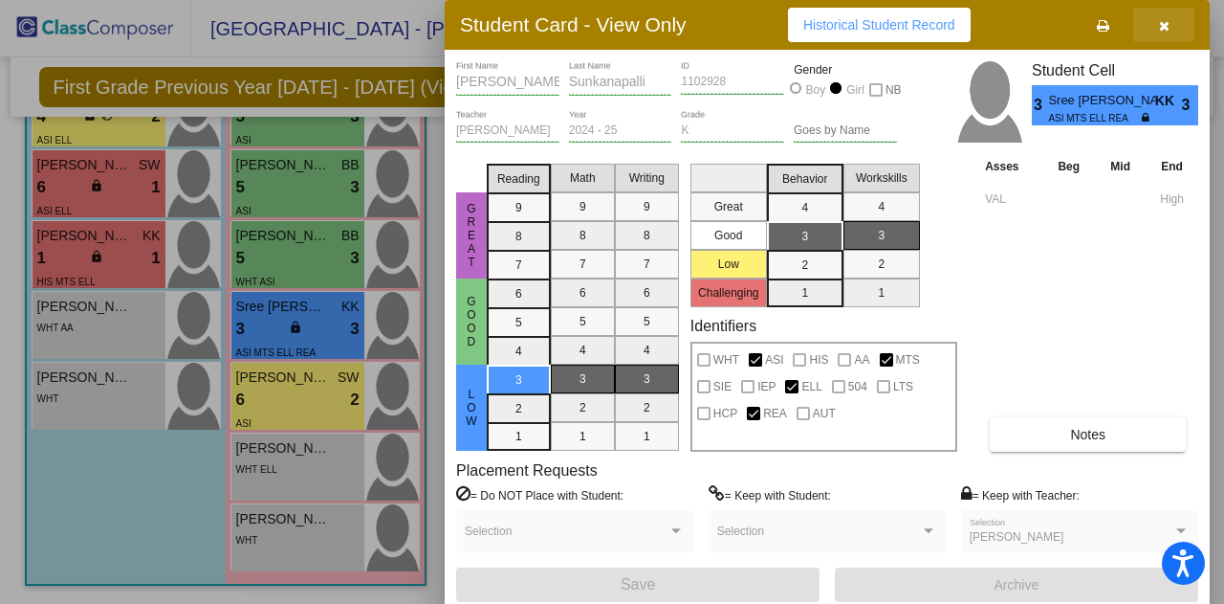
click at [1159, 22] on icon "button" at bounding box center [1164, 25] width 11 height 13
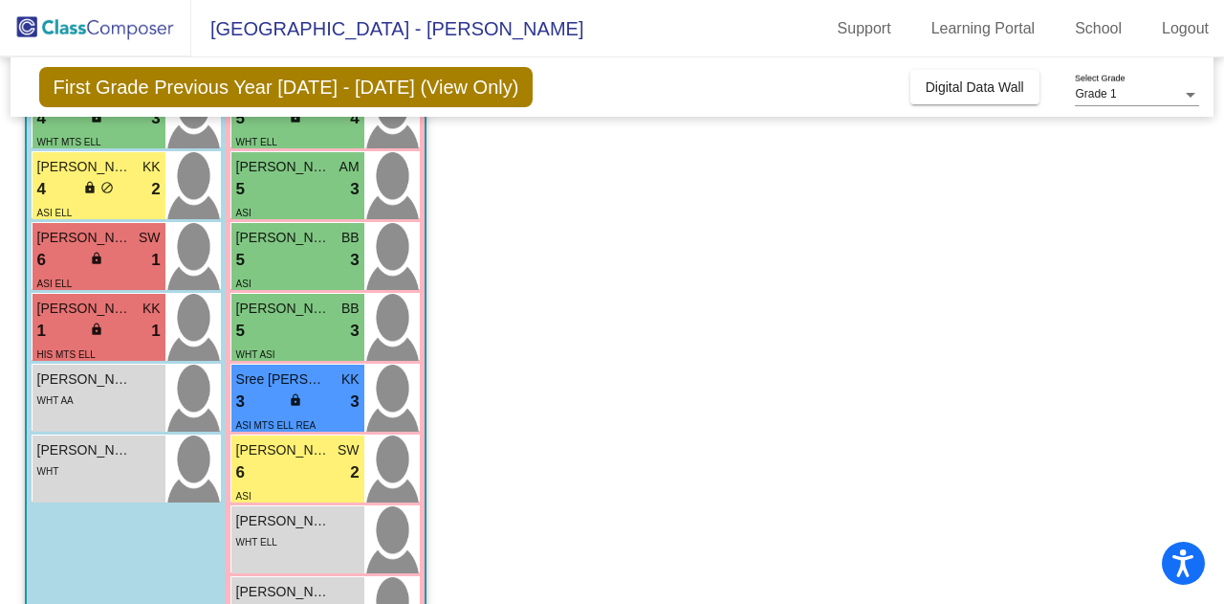
scroll to position [505, 0]
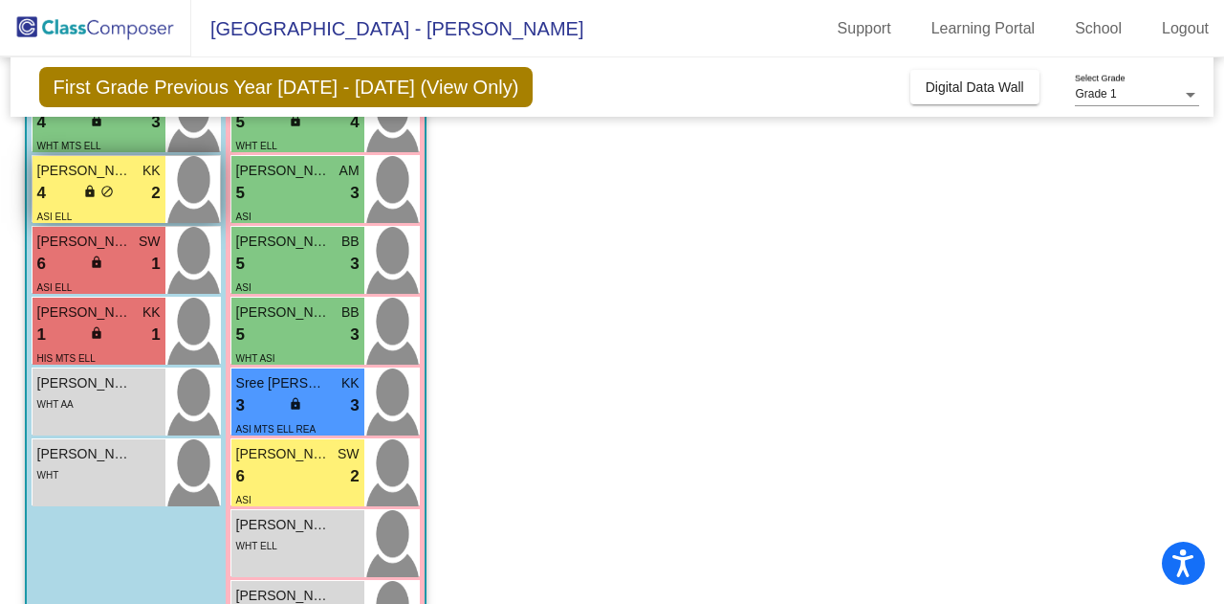
click at [115, 177] on span "Ezekiel Zia" at bounding box center [85, 171] width 96 height 20
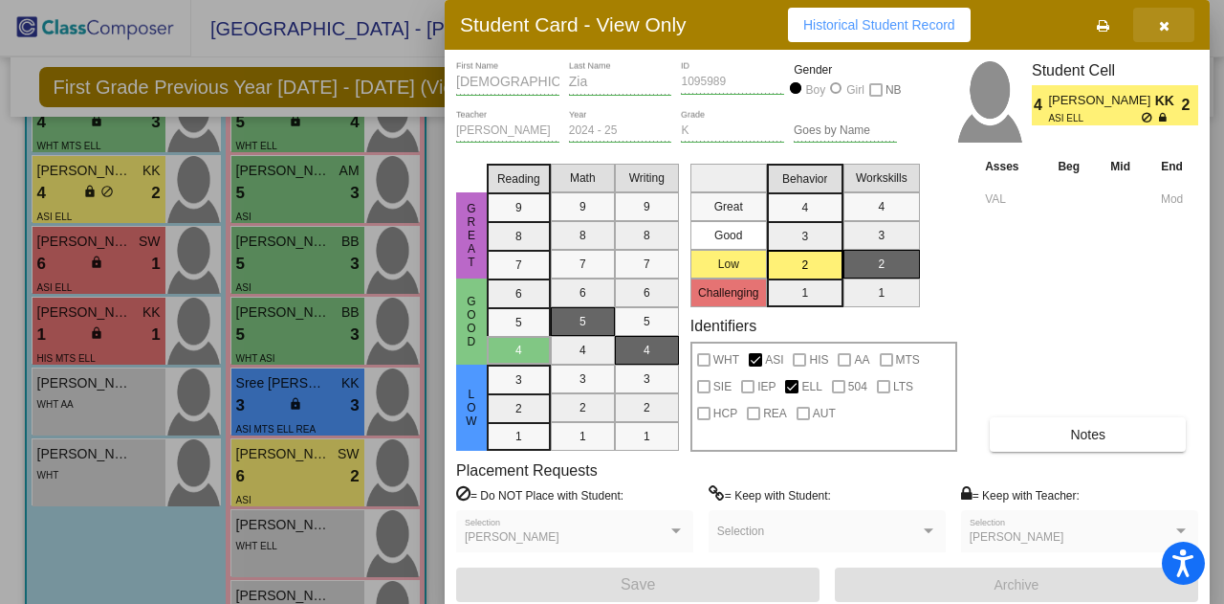
click at [1161, 28] on icon "button" at bounding box center [1164, 25] width 11 height 13
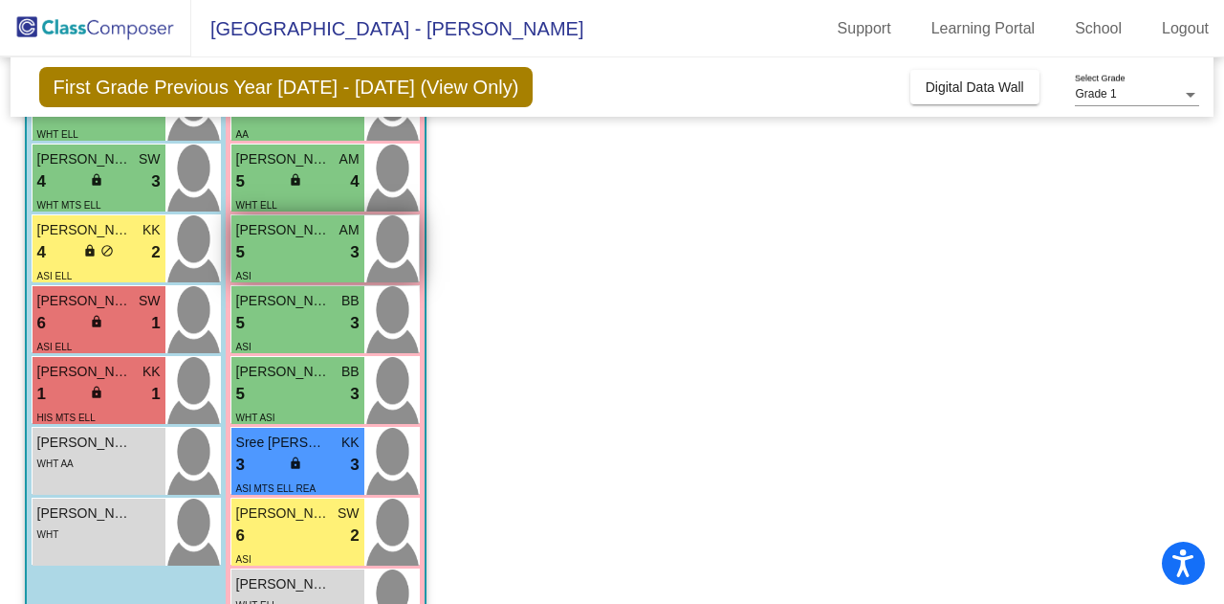
scroll to position [436, 0]
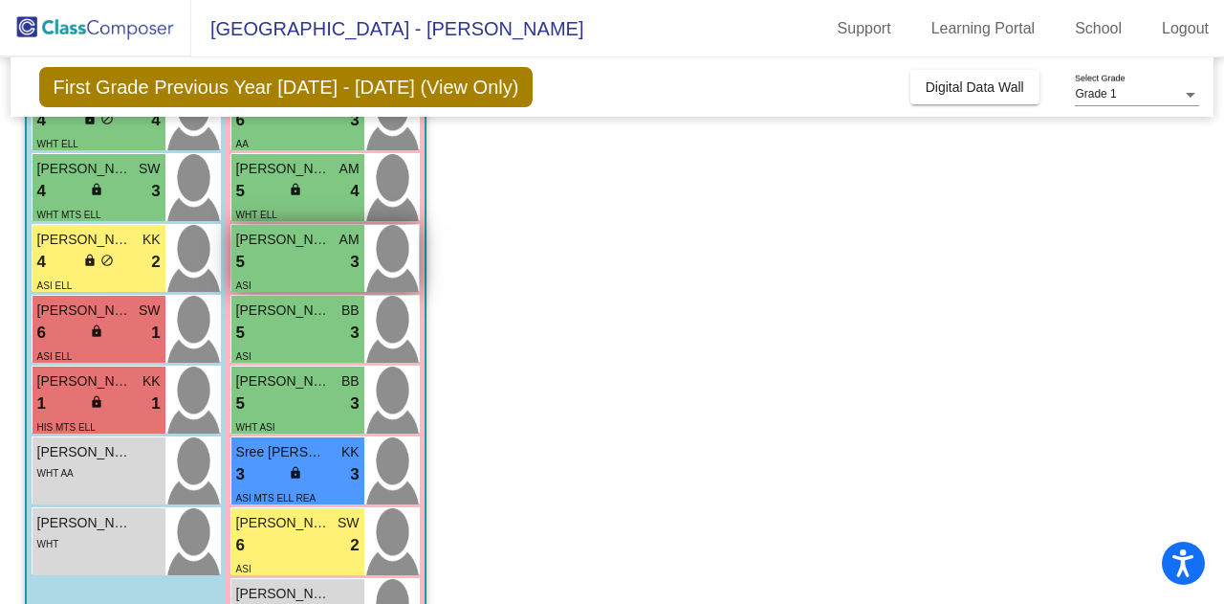
click at [314, 250] on div "5 lock do_not_disturb_alt 3" at bounding box center [297, 262] width 123 height 25
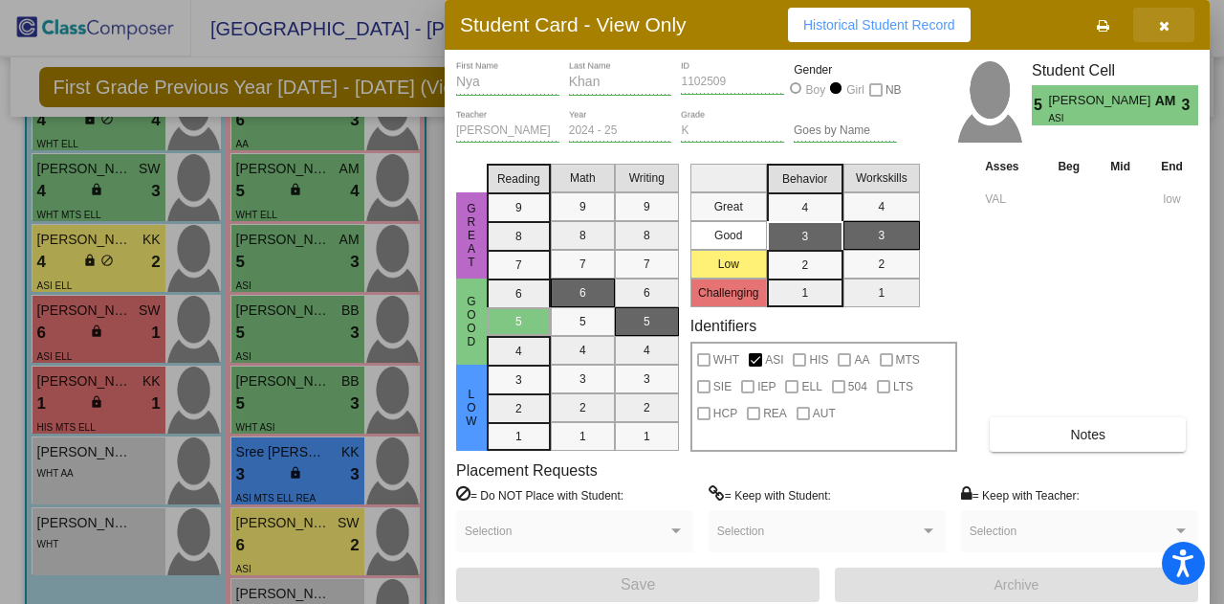
click at [1171, 30] on button "button" at bounding box center [1164, 25] width 61 height 34
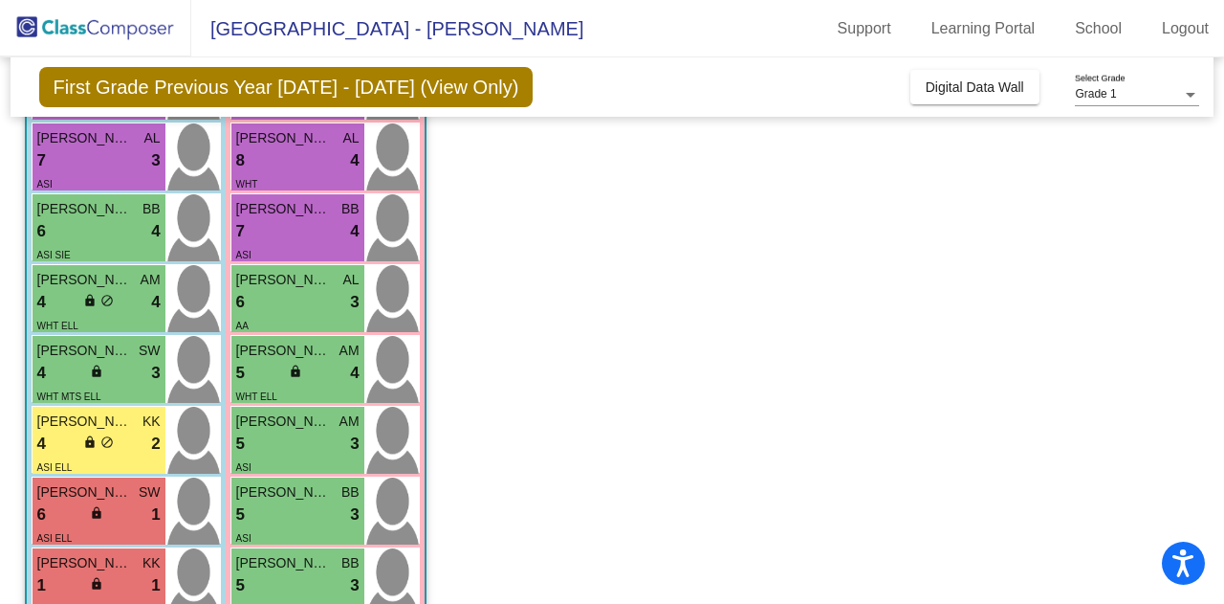
scroll to position [253, 0]
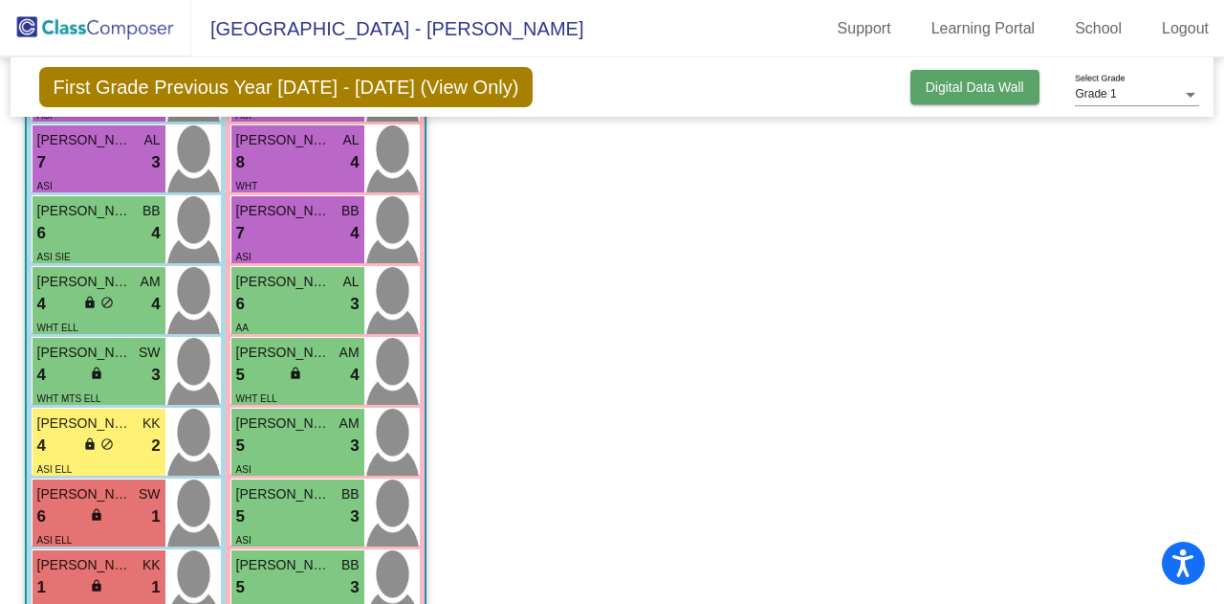
click at [964, 81] on span "Digital Data Wall" at bounding box center [975, 86] width 99 height 15
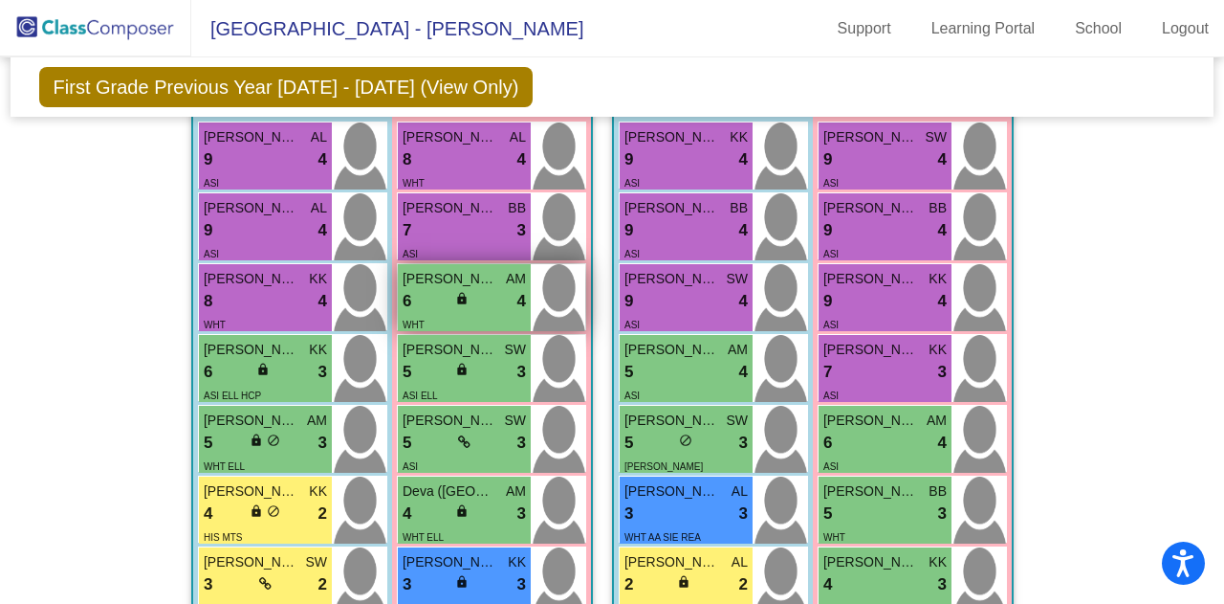
scroll to position [1573, 0]
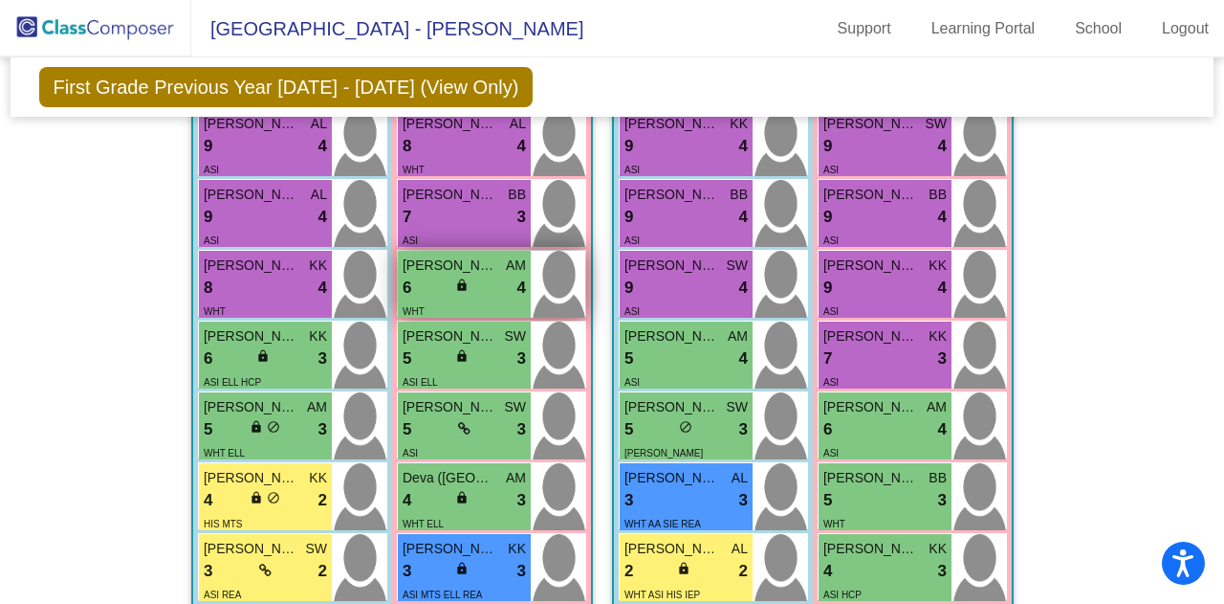
click at [456, 294] on div "6 lock do_not_disturb_alt 4" at bounding box center [464, 287] width 123 height 25
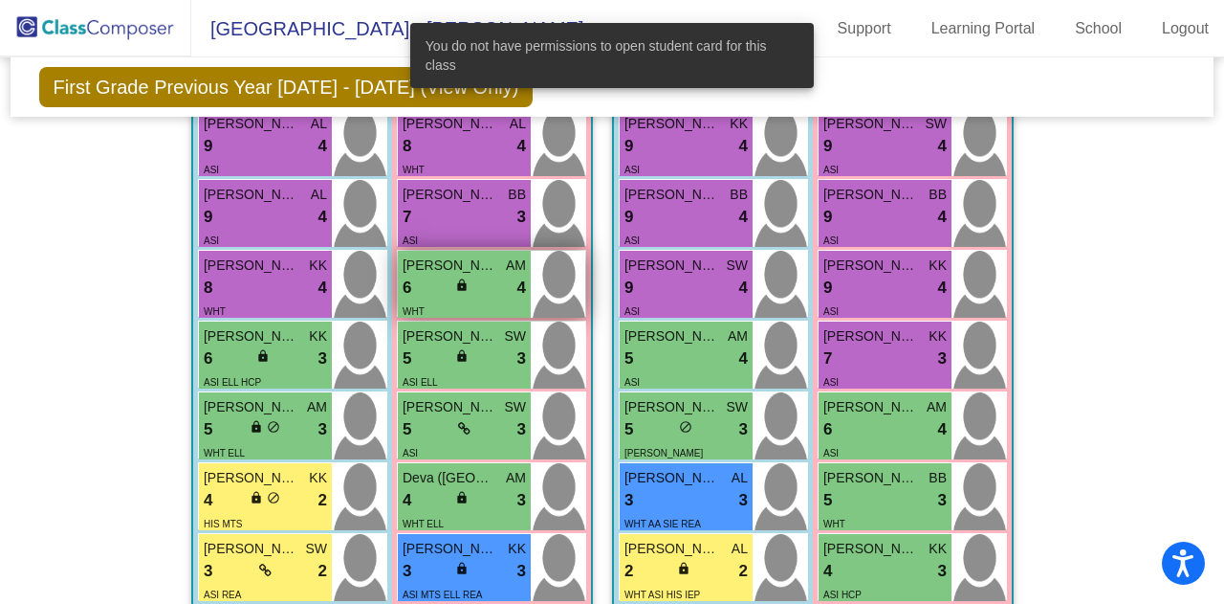
click at [494, 255] on div "Mila Niketic AM" at bounding box center [464, 265] width 123 height 20
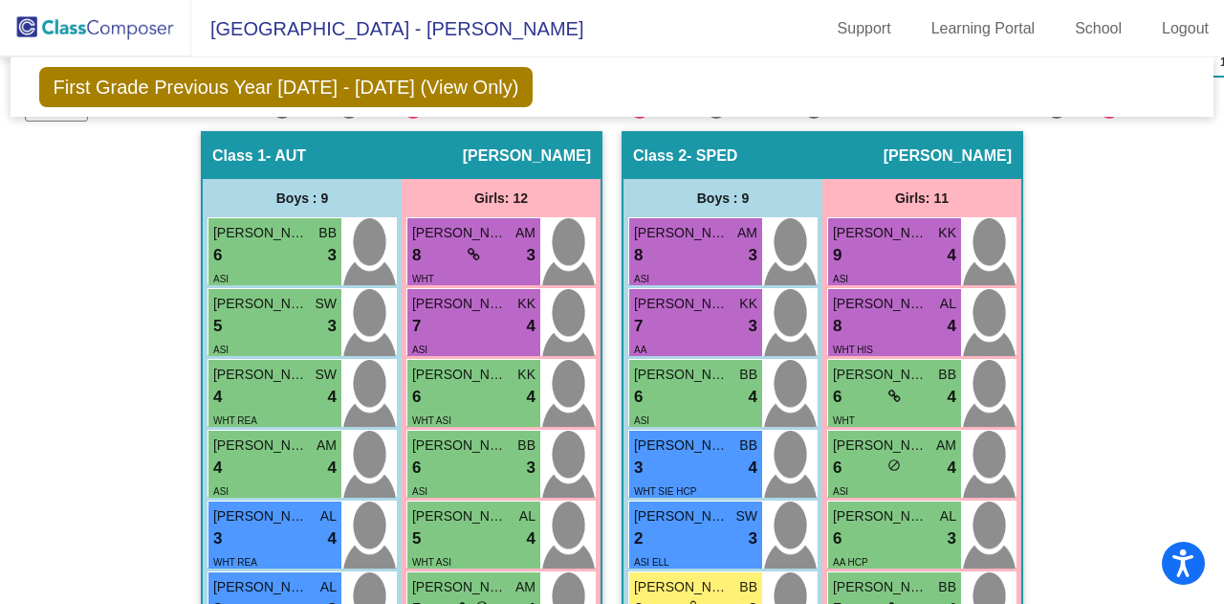
scroll to position [505, 0]
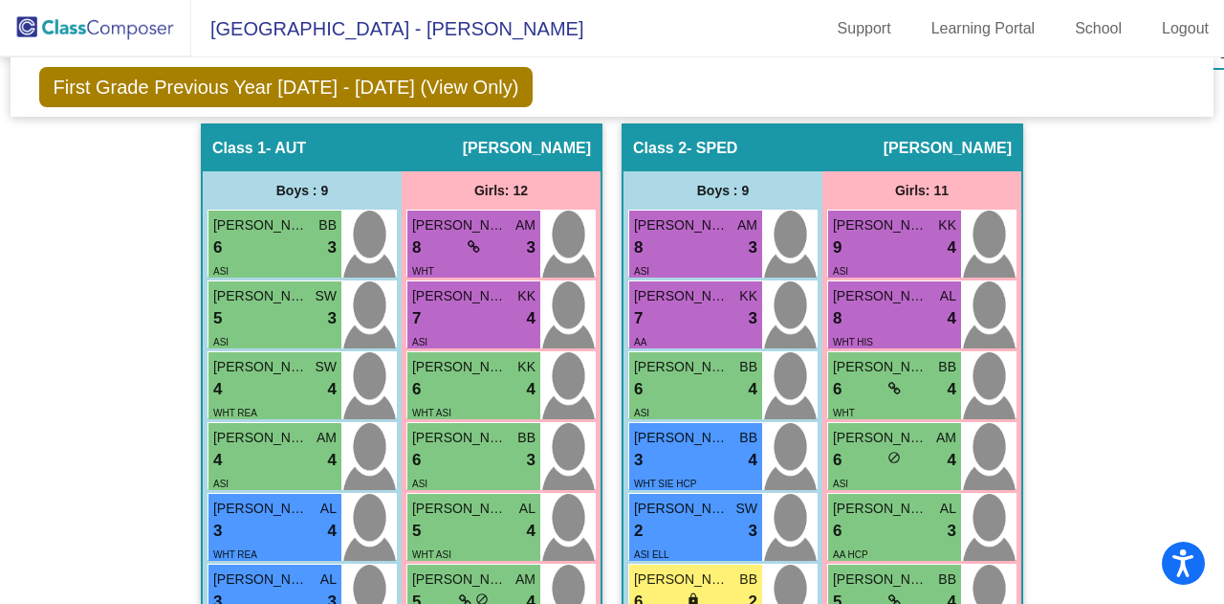
drag, startPoint x: 742, startPoint y: 253, endPoint x: 1150, endPoint y: 248, distance: 407.5
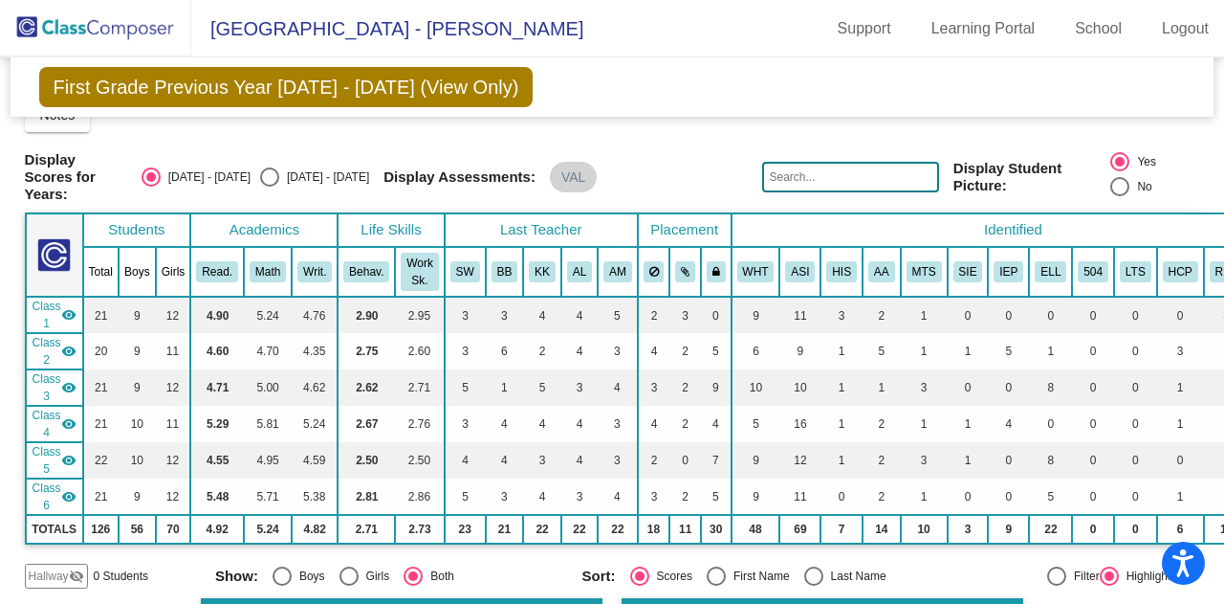
scroll to position [0, 0]
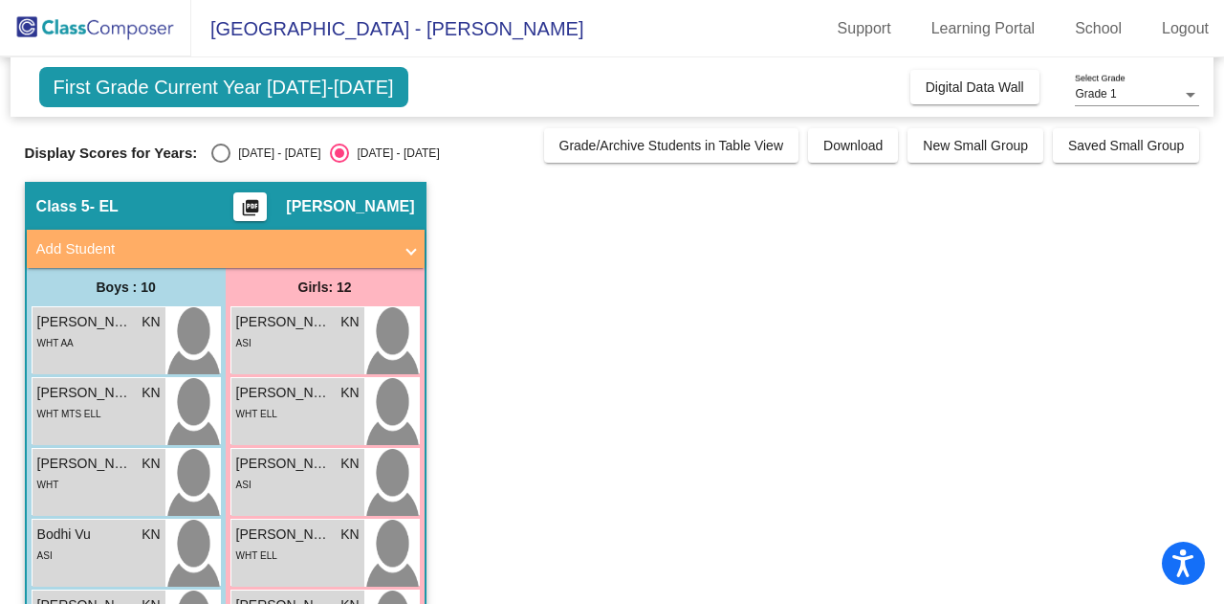
click at [224, 160] on div "Select an option" at bounding box center [220, 152] width 19 height 19
click at [221, 163] on input "2024 - 2025" at bounding box center [220, 163] width 1 height 1
radio input "true"
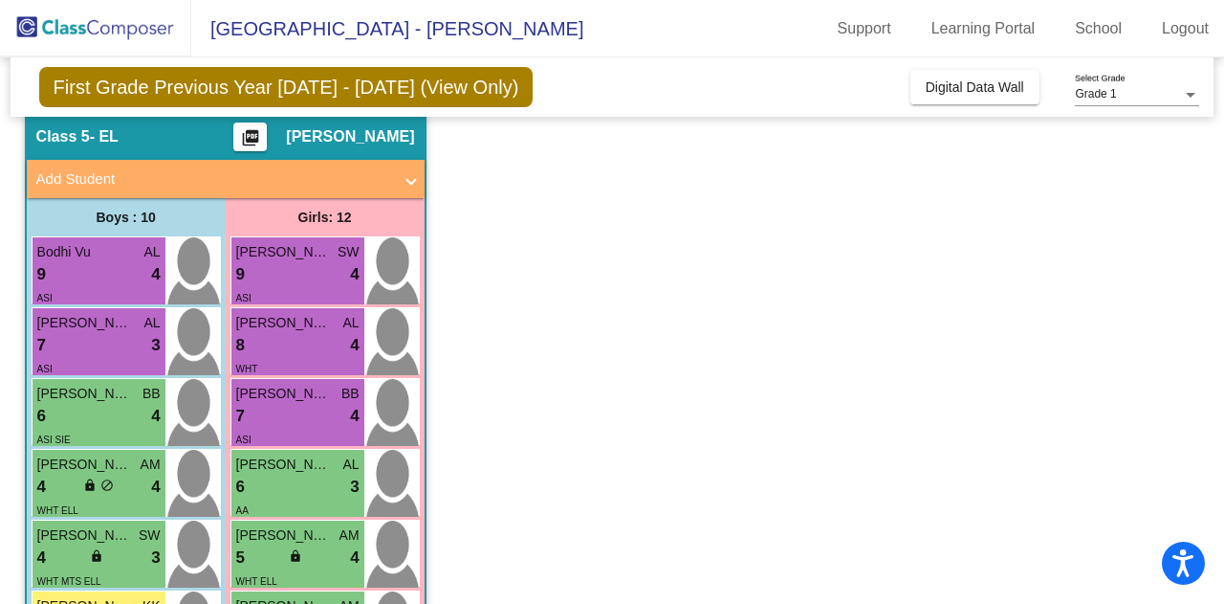
scroll to position [69, 0]
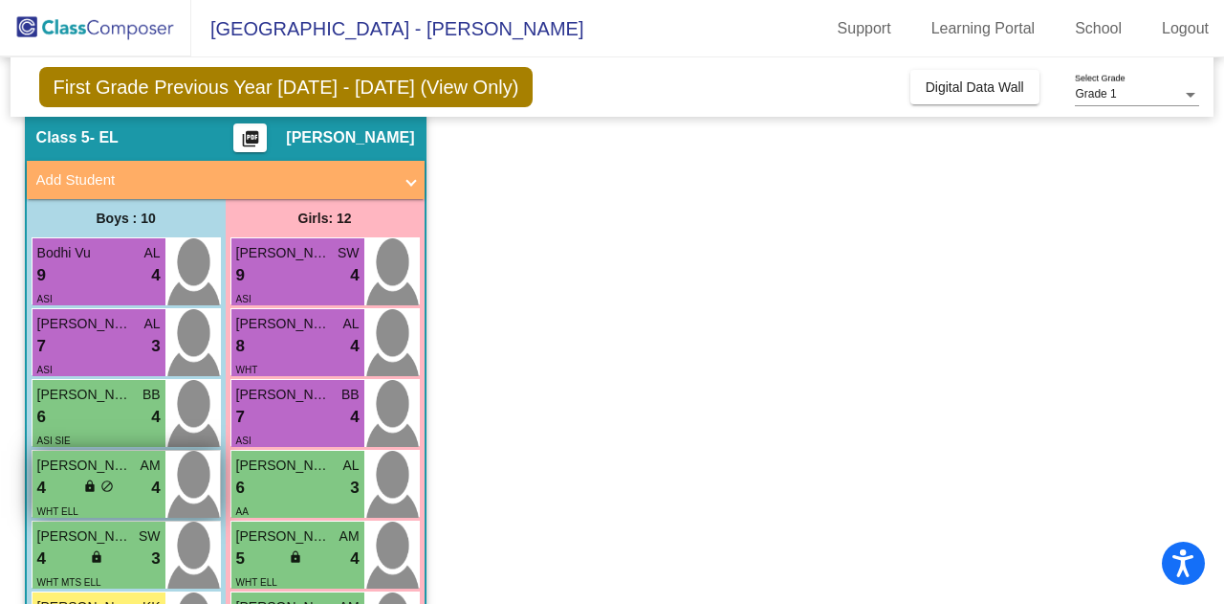
click at [108, 479] on span "do_not_disturb_alt" at bounding box center [106, 485] width 13 height 13
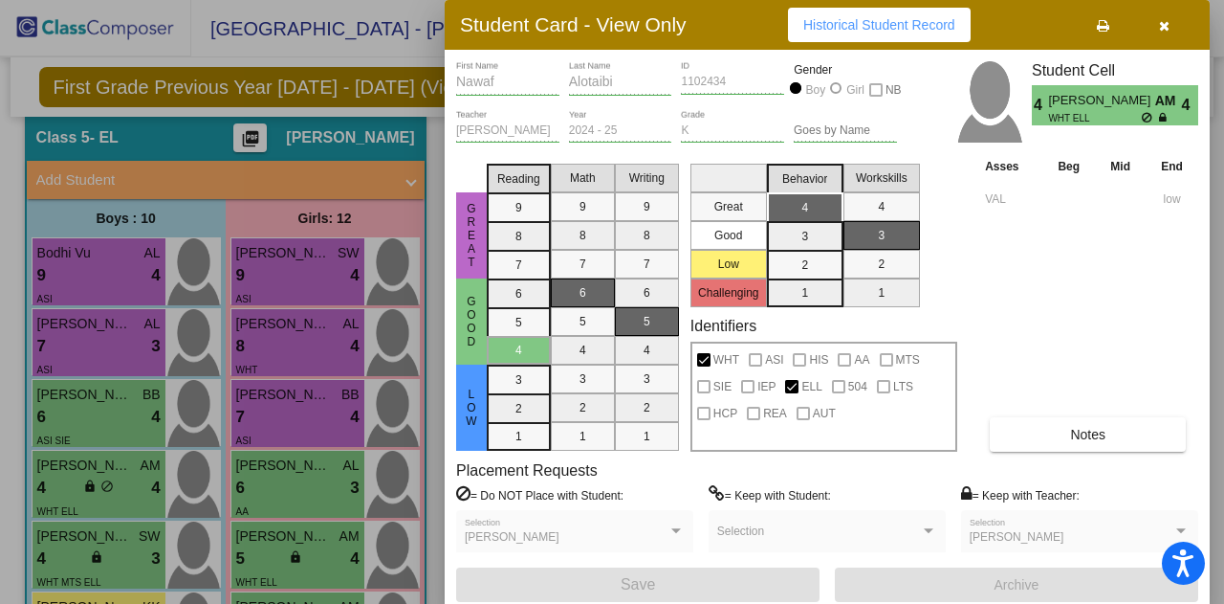
click at [1036, 106] on span "4" at bounding box center [1040, 105] width 16 height 23
click at [1168, 20] on icon "button" at bounding box center [1164, 25] width 11 height 13
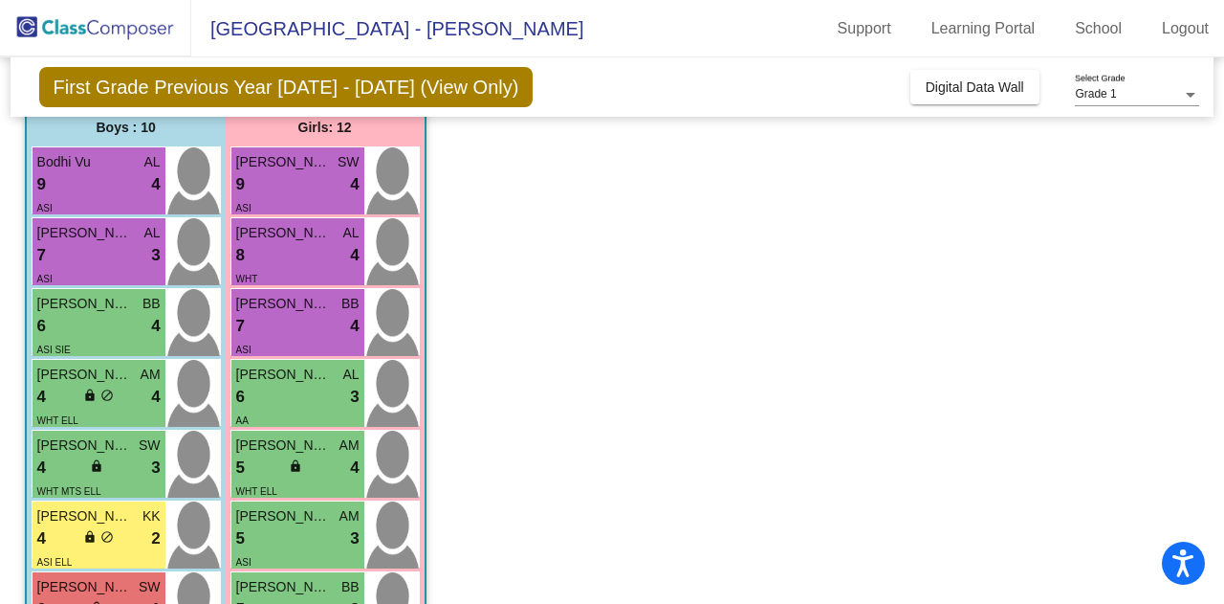
scroll to position [165, 0]
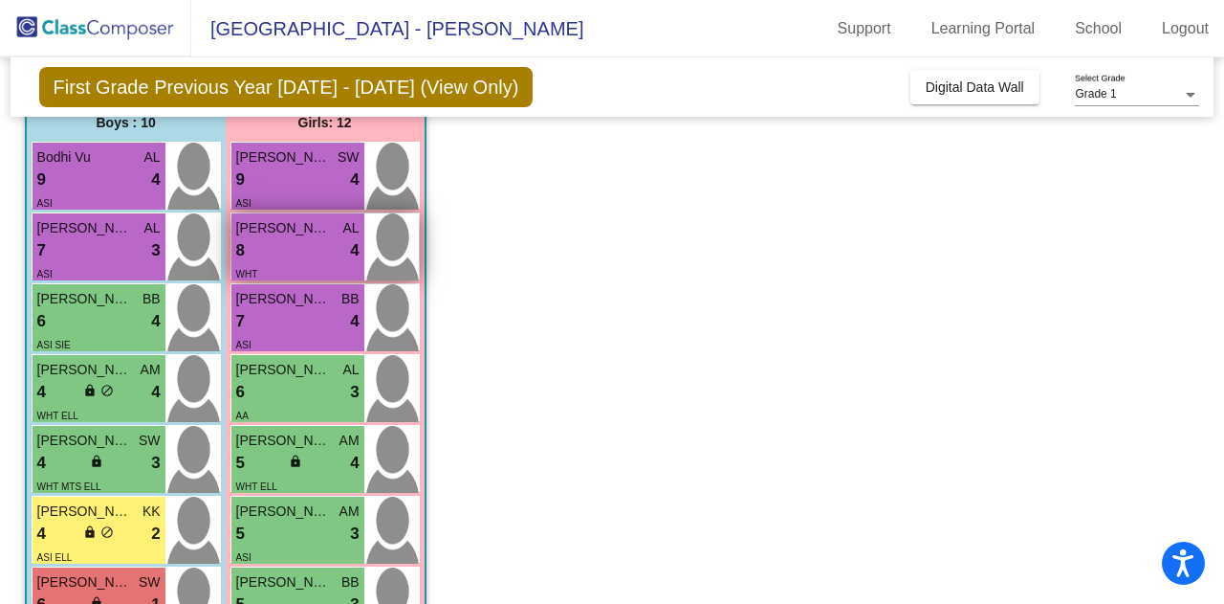
click at [289, 263] on div "WHT" at bounding box center [297, 273] width 123 height 20
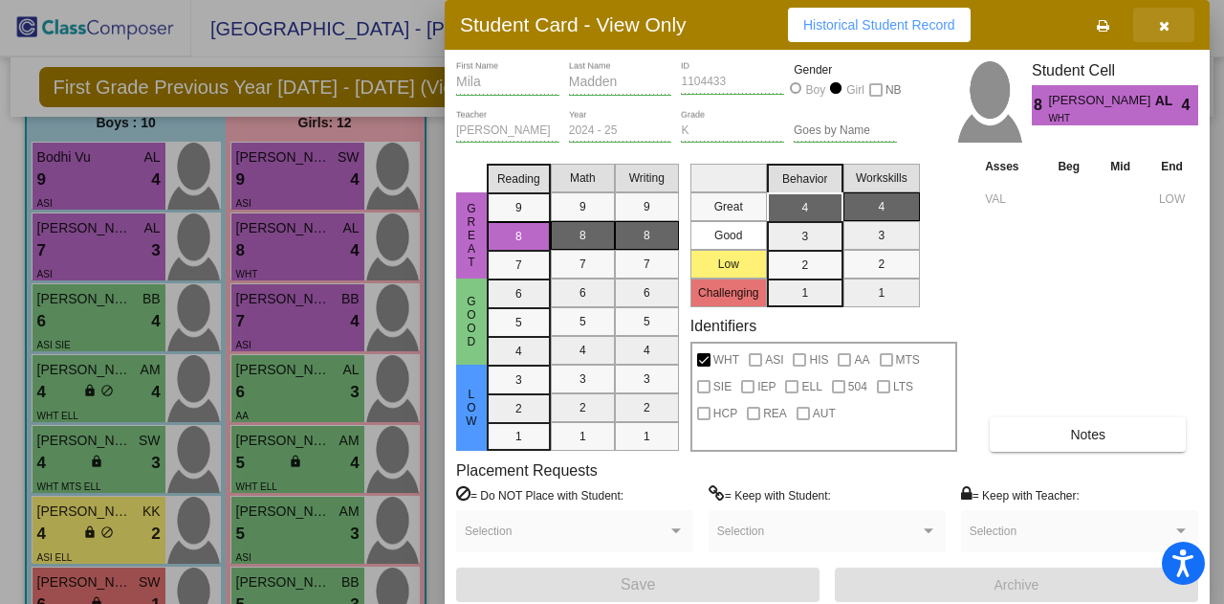
click at [1166, 24] on icon "button" at bounding box center [1164, 25] width 11 height 13
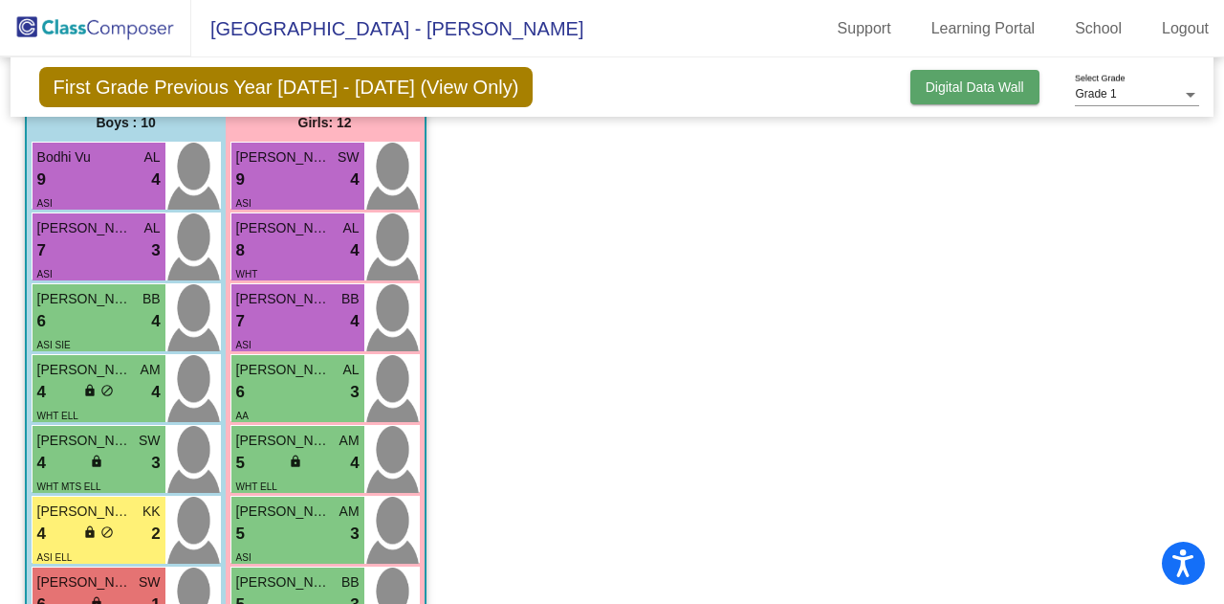
click at [957, 91] on span "Digital Data Wall" at bounding box center [975, 86] width 99 height 15
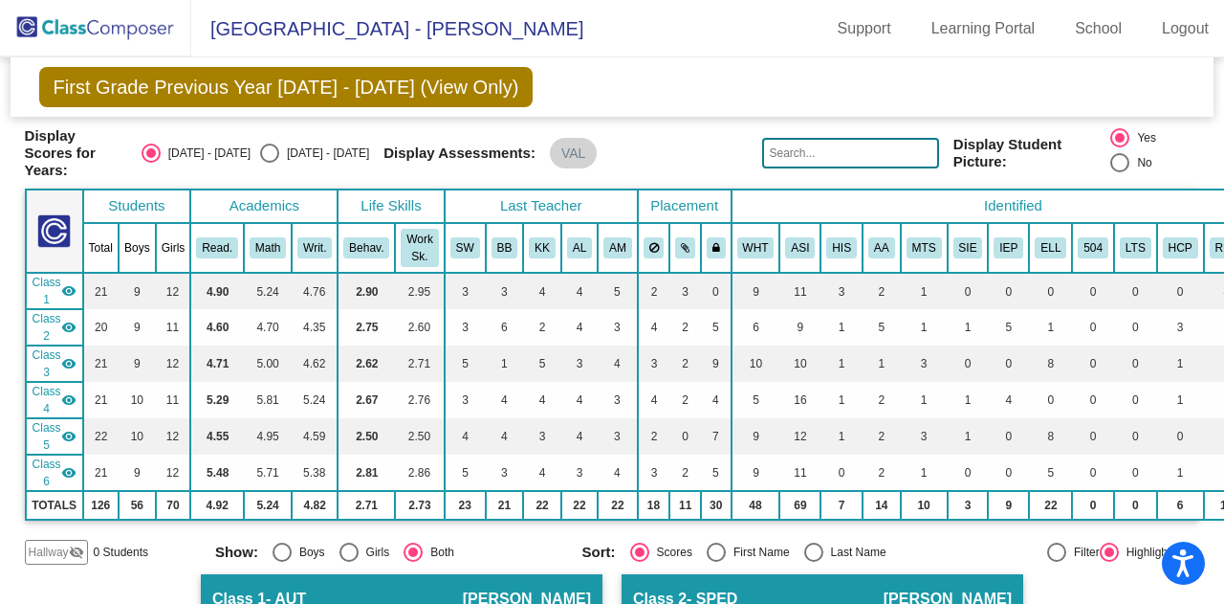
scroll to position [0, 0]
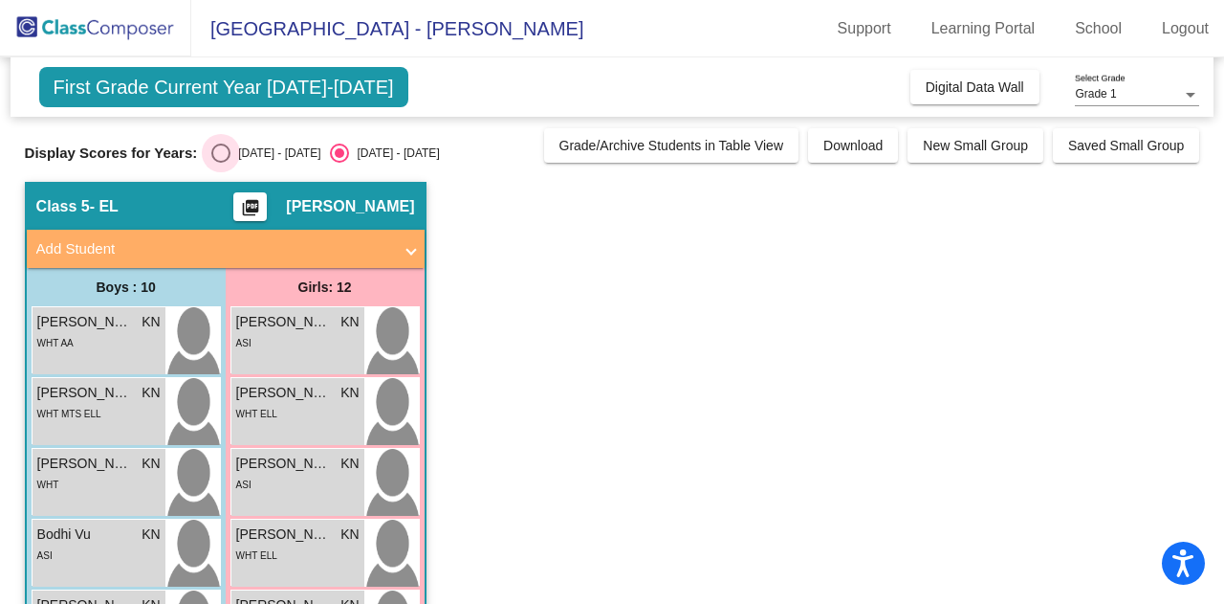
click at [216, 149] on div "Select an option" at bounding box center [220, 152] width 19 height 19
click at [220, 163] on input "2024 - 2025" at bounding box center [220, 163] width 1 height 1
radio input "true"
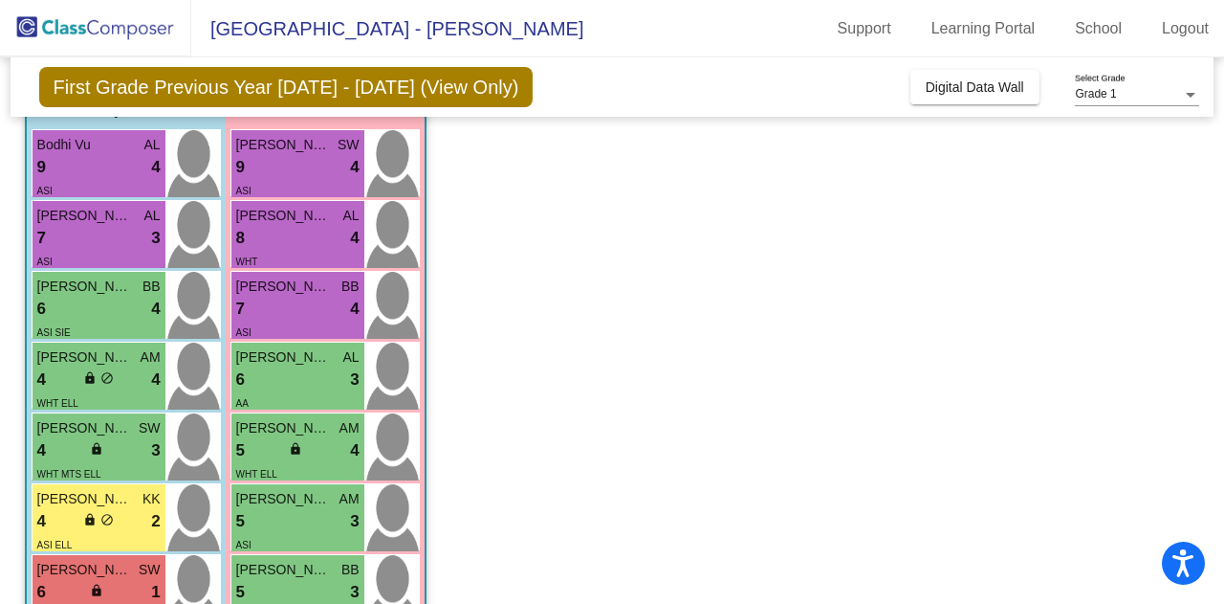
scroll to position [178, 0]
click at [294, 527] on div "5 lock do_not_disturb_alt 3" at bounding box center [297, 520] width 123 height 25
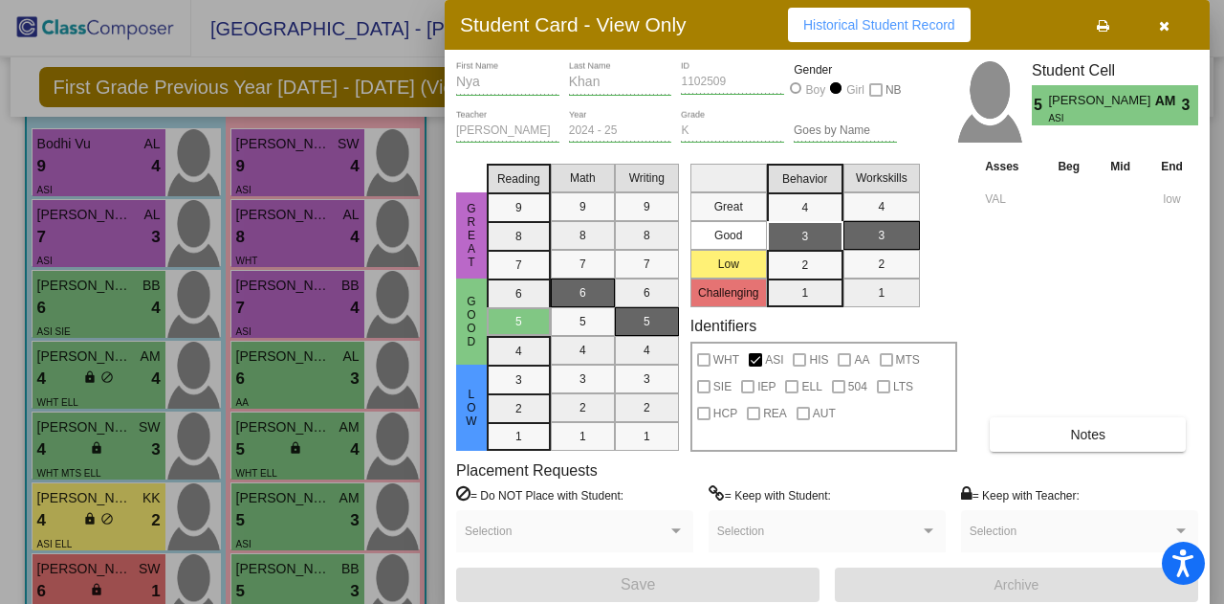
click at [1161, 19] on icon "button" at bounding box center [1164, 25] width 11 height 13
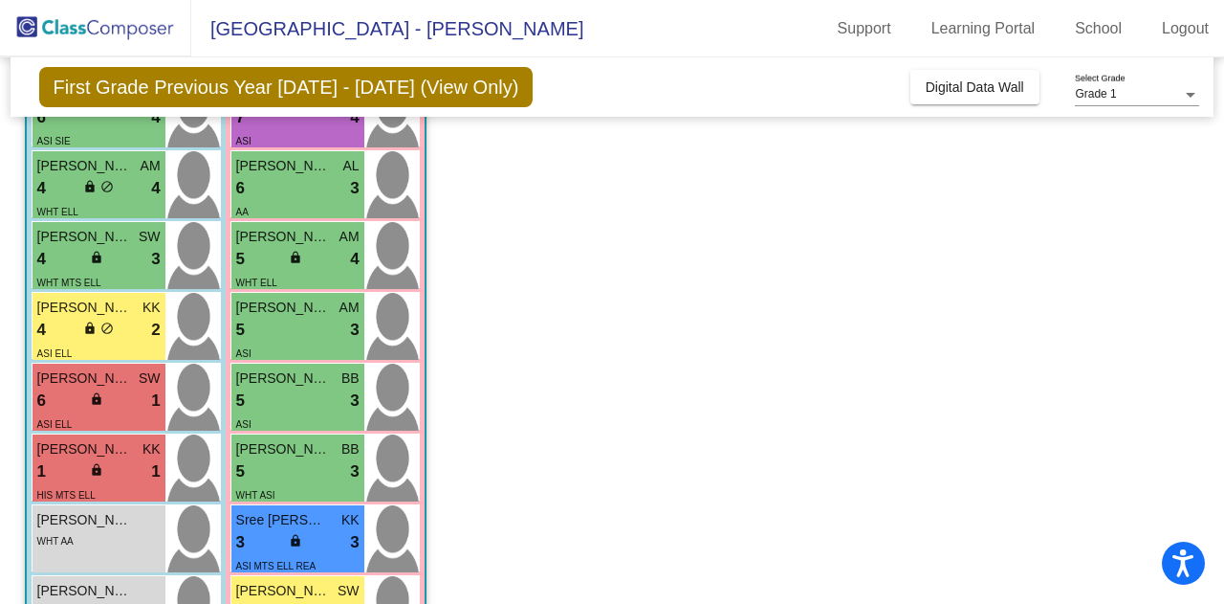
scroll to position [366, 0]
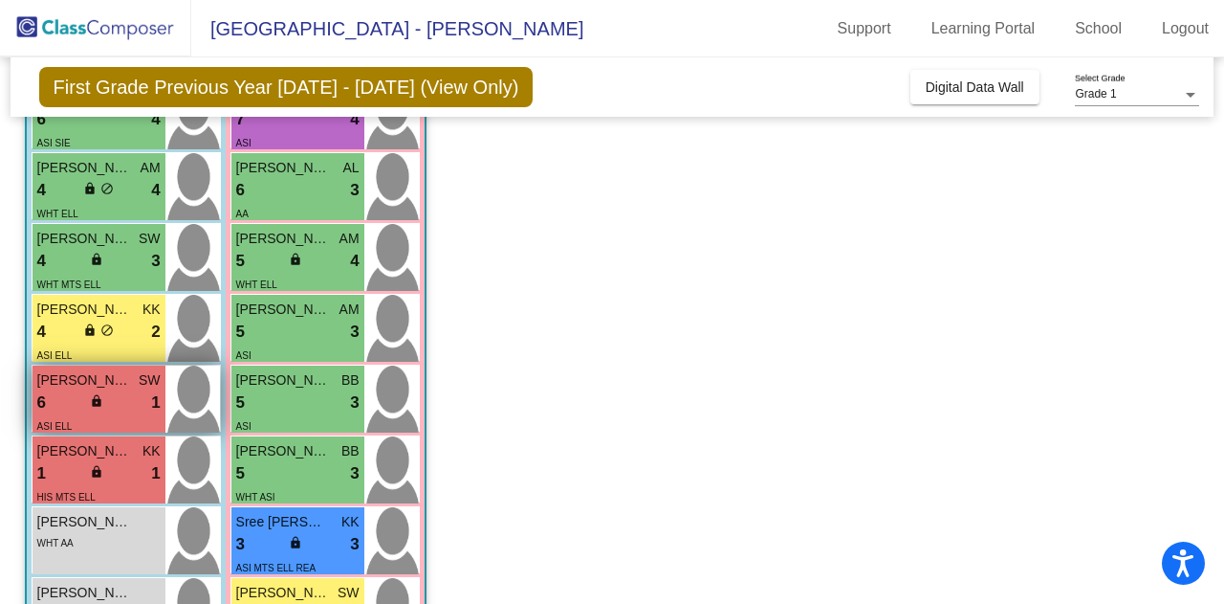
click at [85, 395] on div "6 lock do_not_disturb_alt 1" at bounding box center [98, 402] width 123 height 25
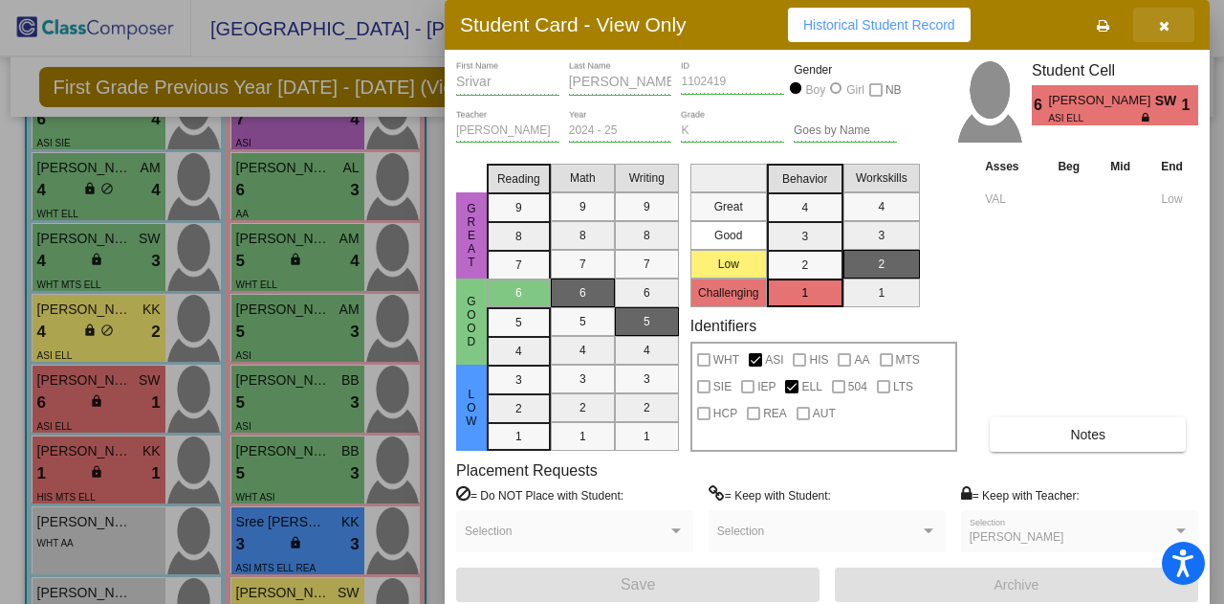
click at [1167, 27] on icon "button" at bounding box center [1164, 25] width 11 height 13
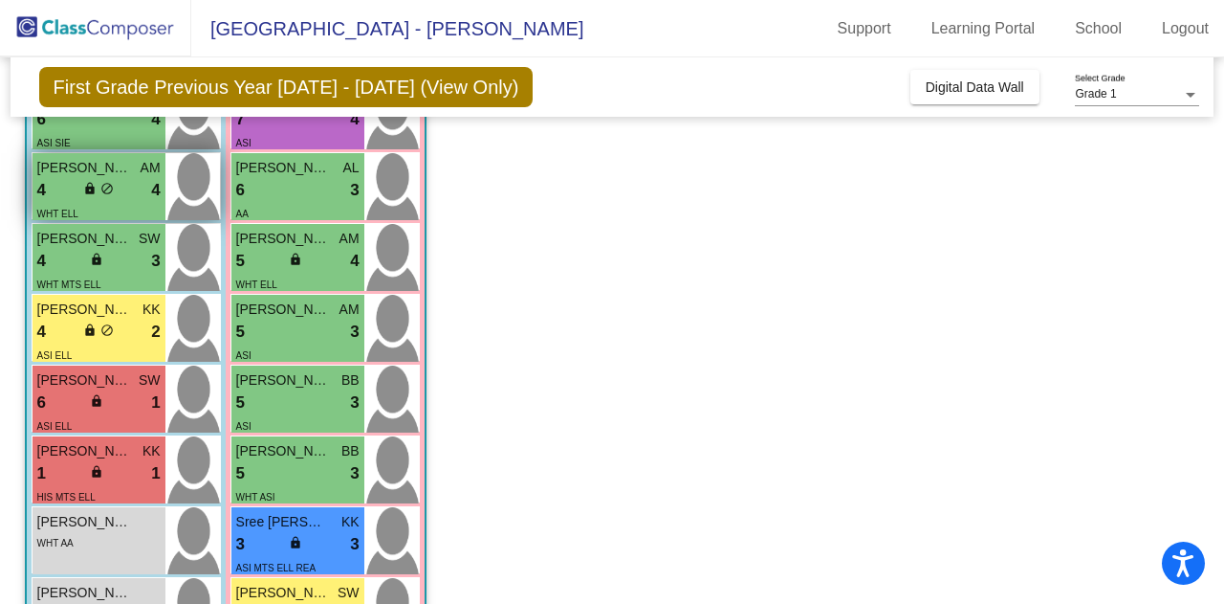
click at [133, 196] on div "4 lock do_not_disturb_alt 4" at bounding box center [98, 190] width 123 height 25
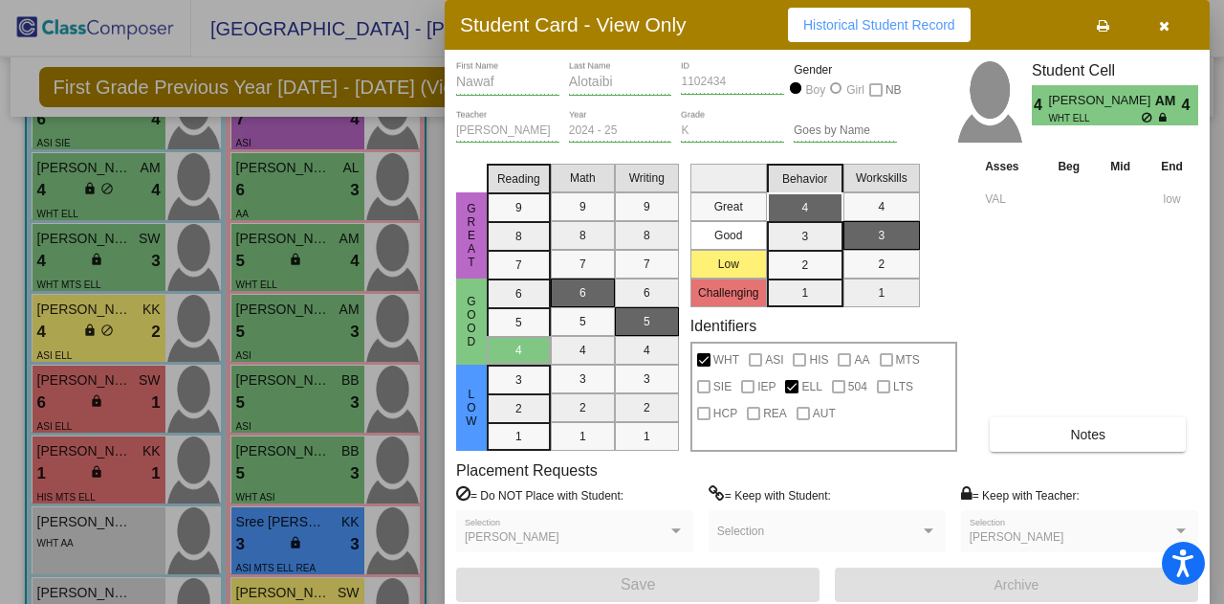
click at [1159, 28] on icon "button" at bounding box center [1164, 25] width 11 height 13
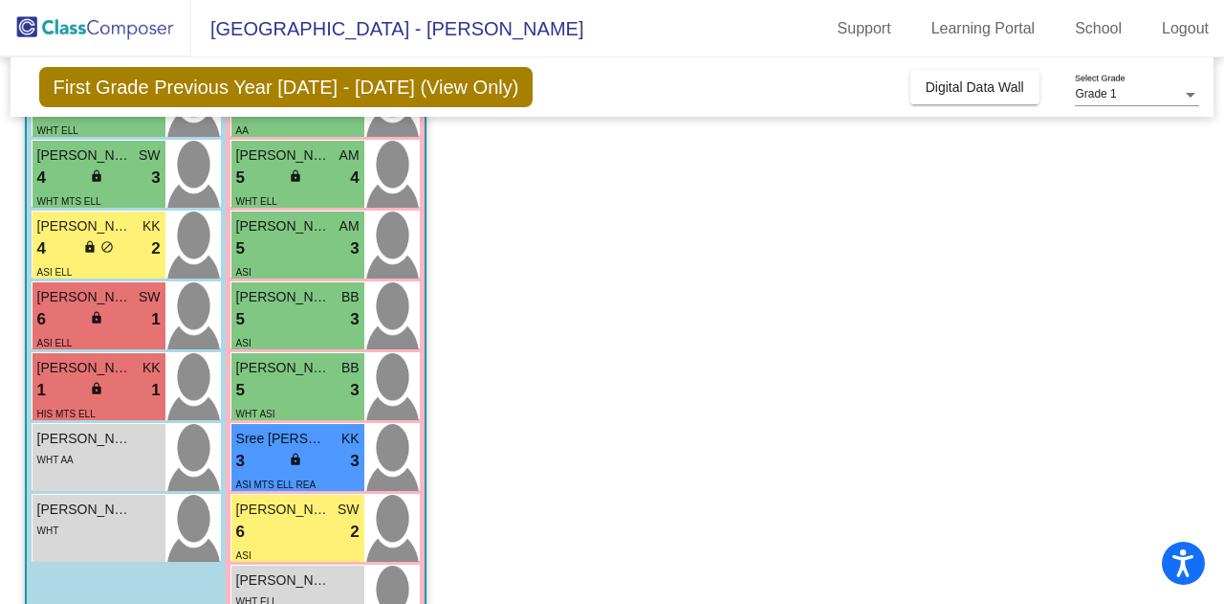
scroll to position [452, 0]
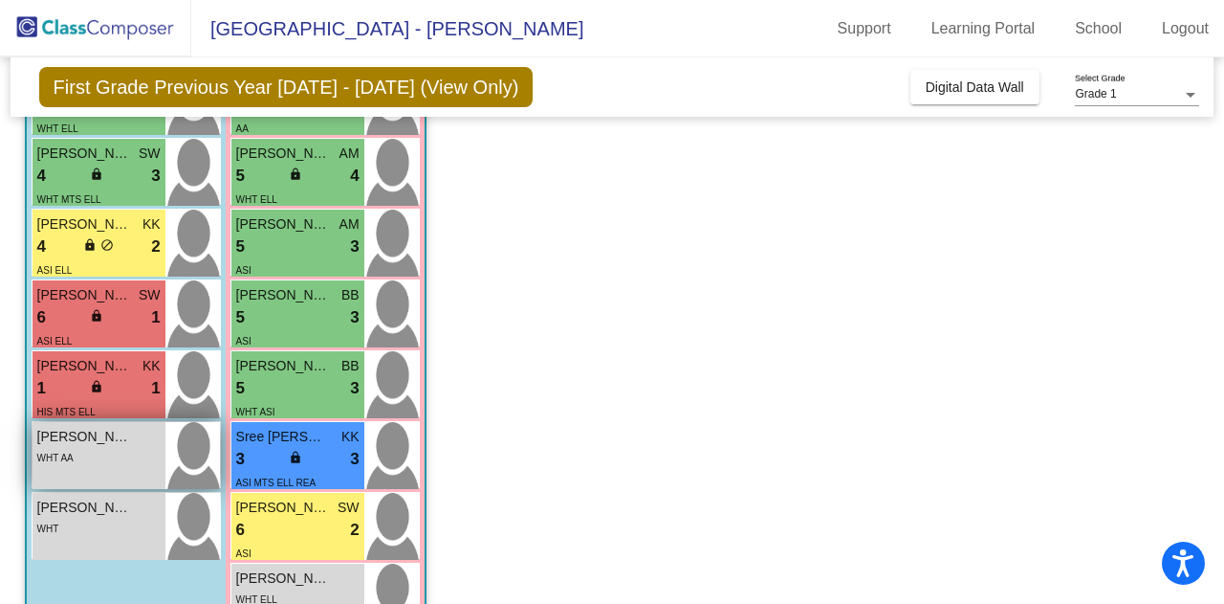
click at [61, 471] on div "Alan Tognia Cribbs lock do_not_disturb_alt WHT AA" at bounding box center [99, 455] width 133 height 67
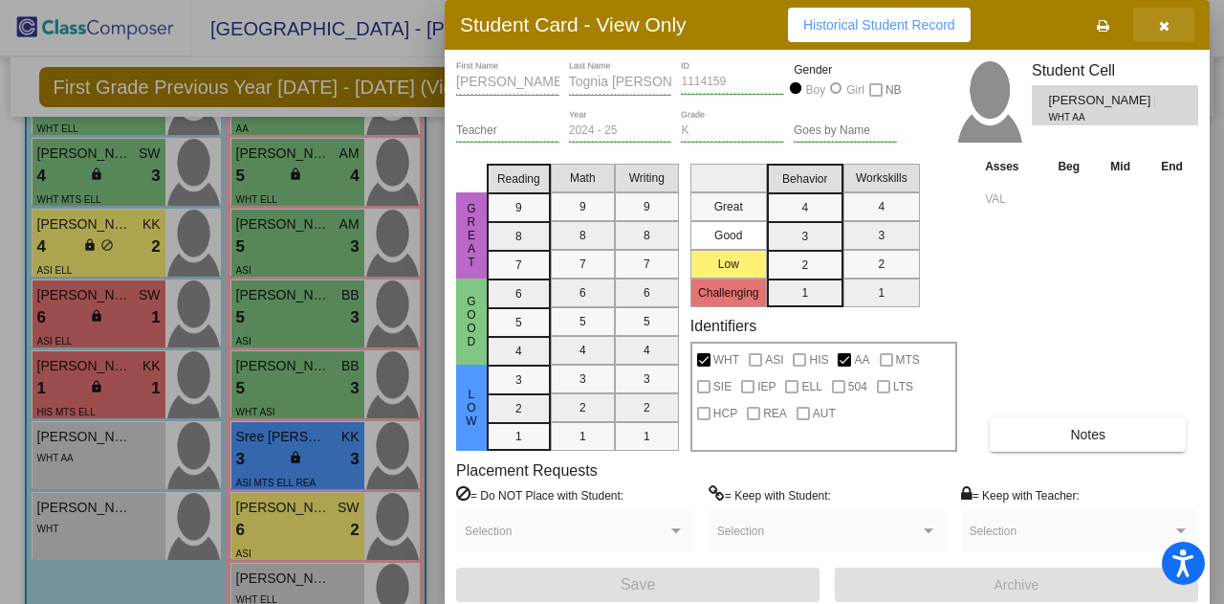
click at [1171, 22] on button "button" at bounding box center [1164, 25] width 61 height 34
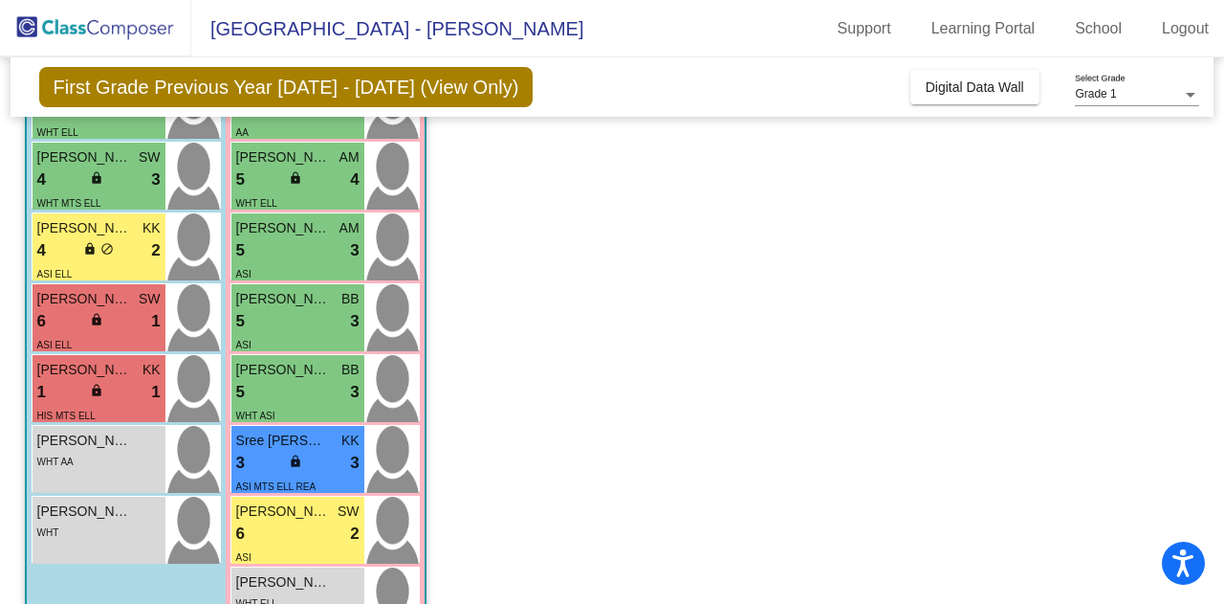
scroll to position [0, 0]
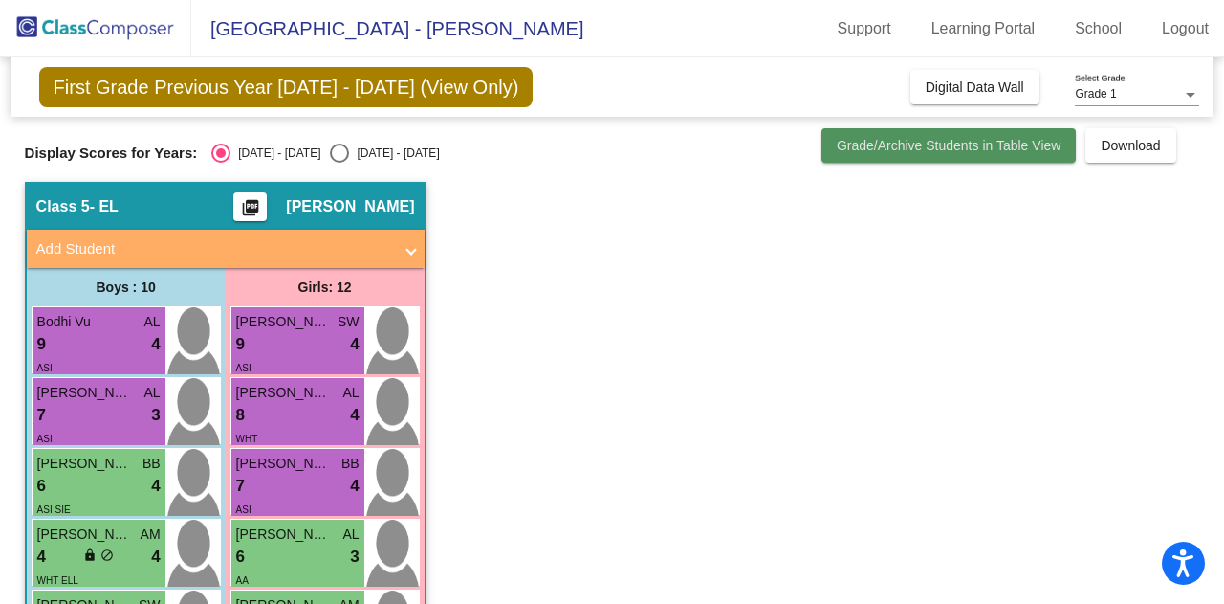
click at [931, 151] on span "Grade/Archive Students in Table View" at bounding box center [949, 145] width 225 height 15
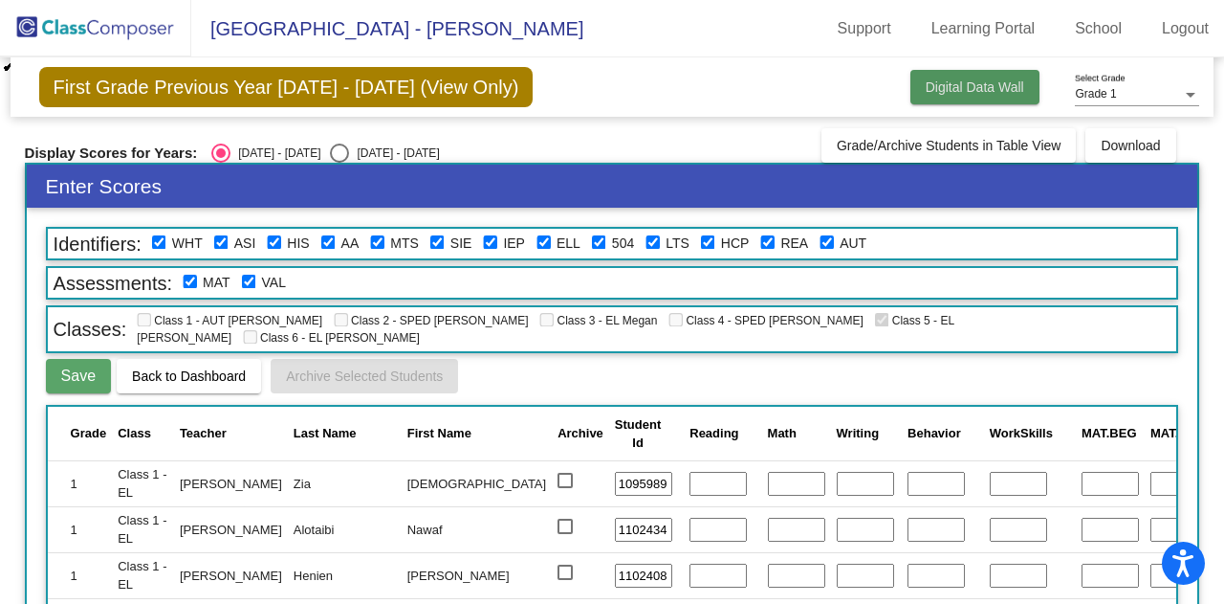
click at [957, 86] on span "Digital Data Wall" at bounding box center [975, 86] width 99 height 15
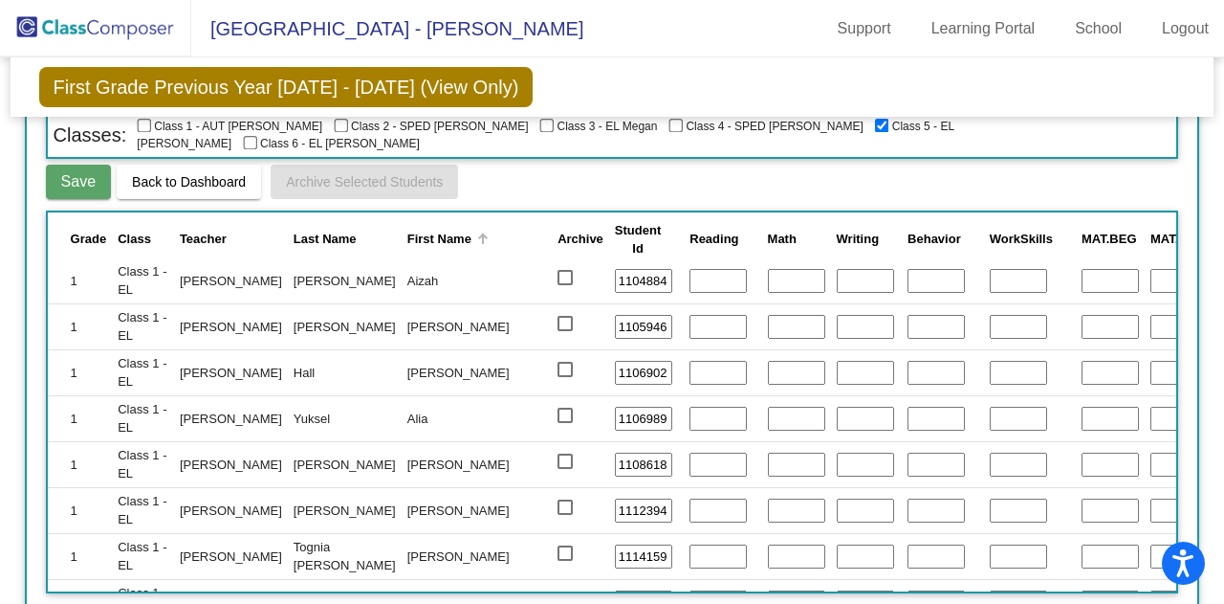
scroll to position [694, 0]
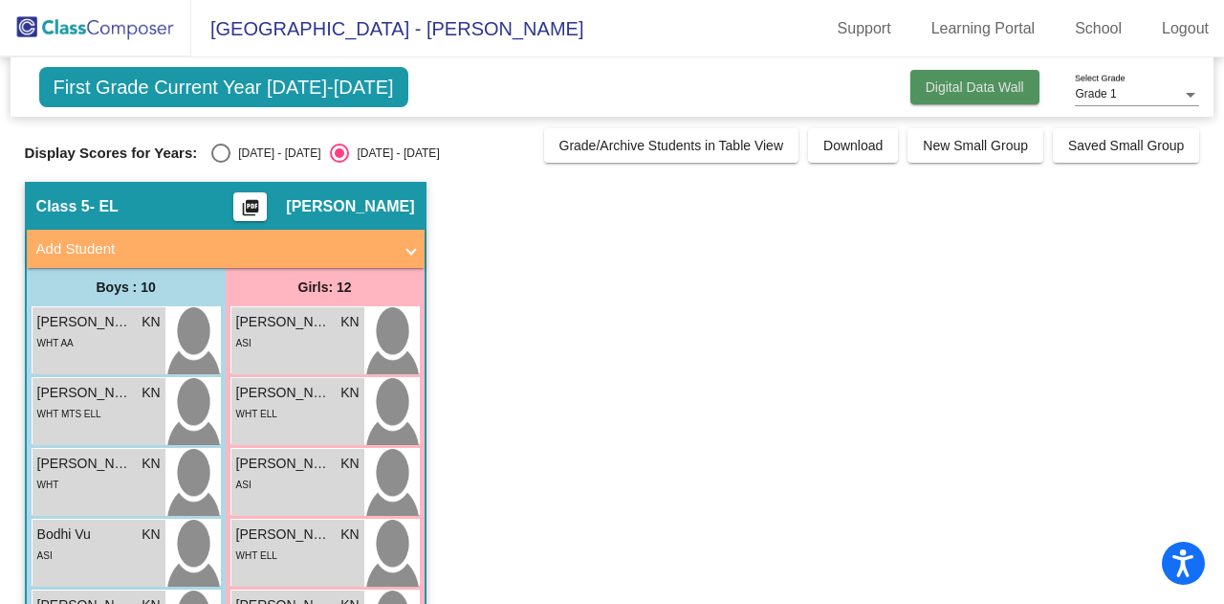
click at [971, 84] on span "Digital Data Wall" at bounding box center [975, 86] width 99 height 15
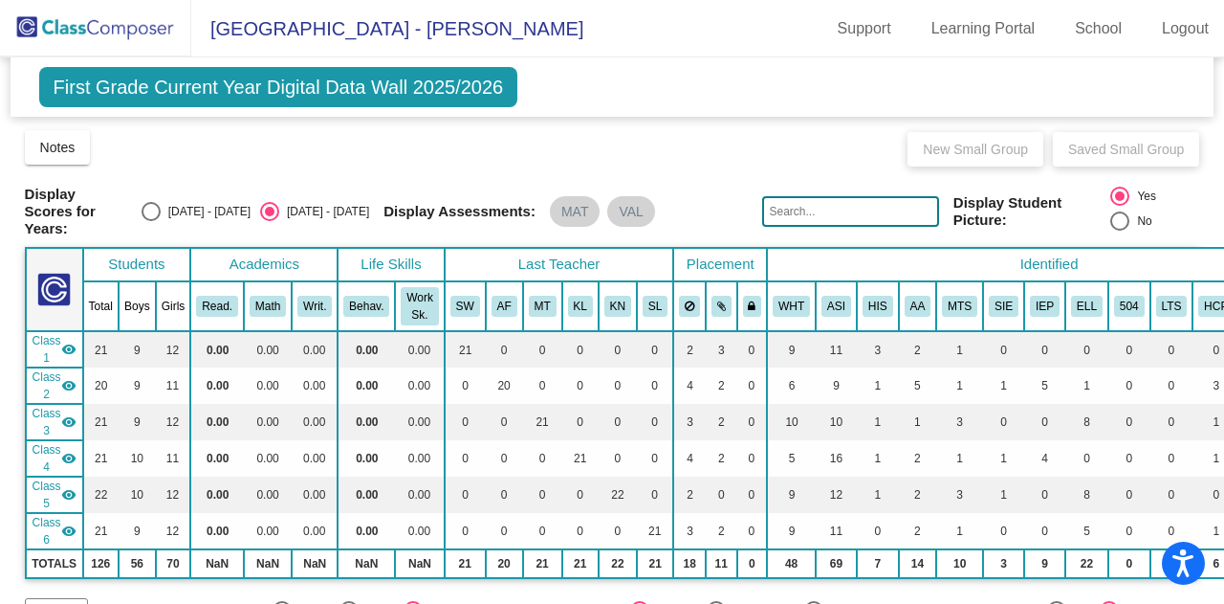
click at [56, 487] on span "Class 5" at bounding box center [47, 494] width 29 height 34
click at [408, 165] on div "Notes Download Class List Import Students New Small Group Saved Small Group" at bounding box center [613, 147] width 1176 height 38
click at [566, 213] on mat-chip "MAT" at bounding box center [575, 211] width 51 height 31
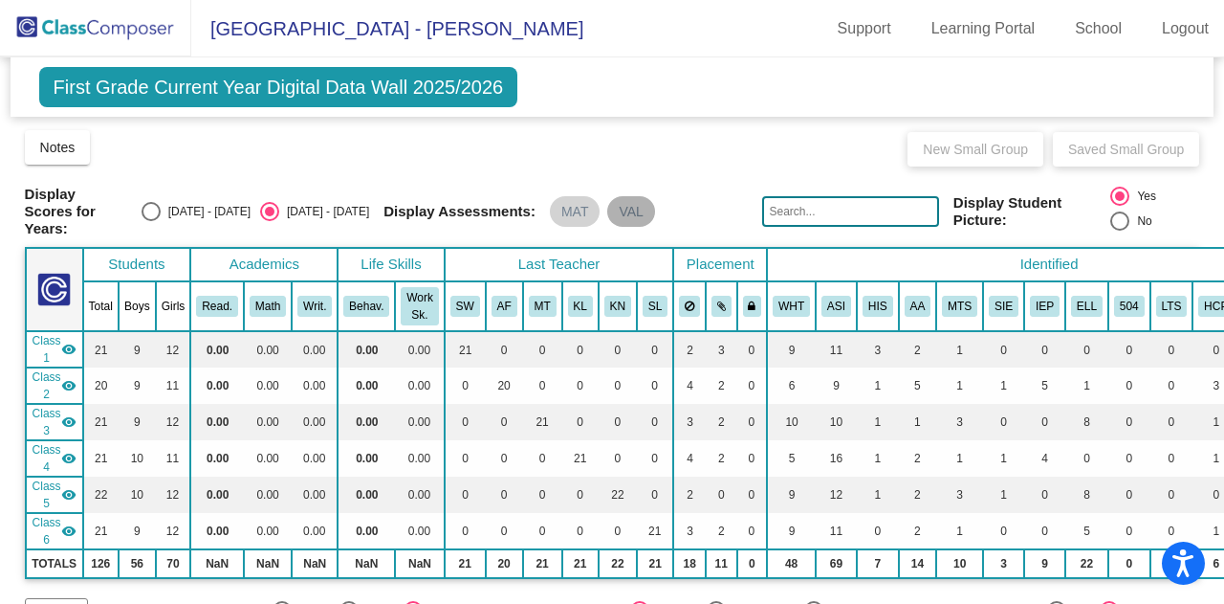
click at [628, 204] on mat-chip "VAL" at bounding box center [630, 211] width 47 height 31
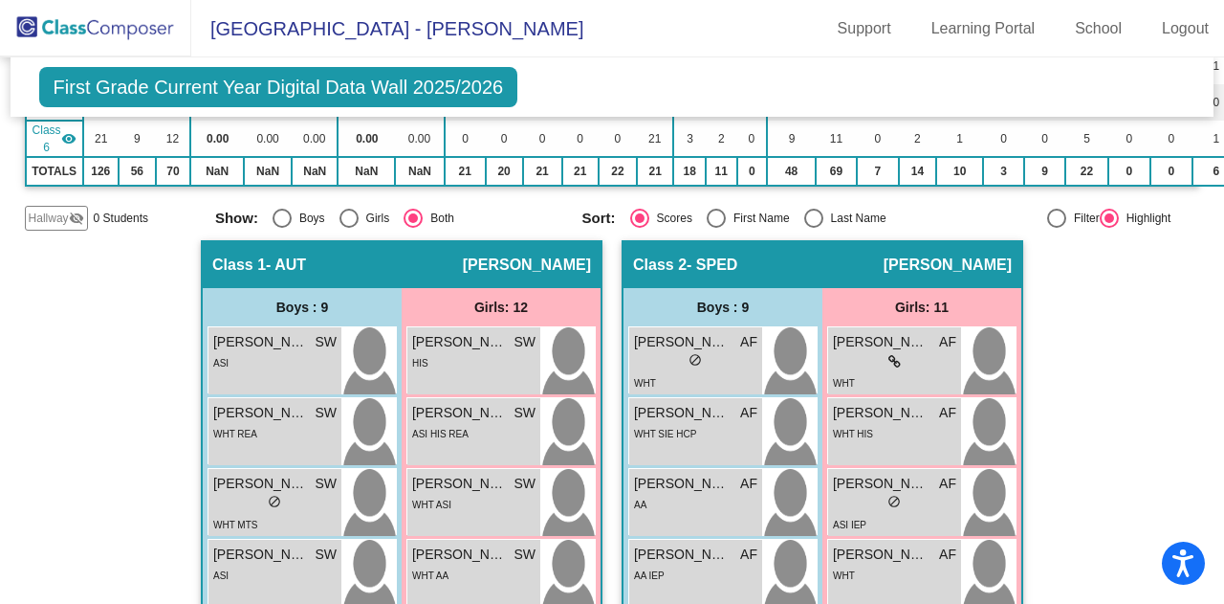
scroll to position [389, 0]
